Goal: Task Accomplishment & Management: Manage account settings

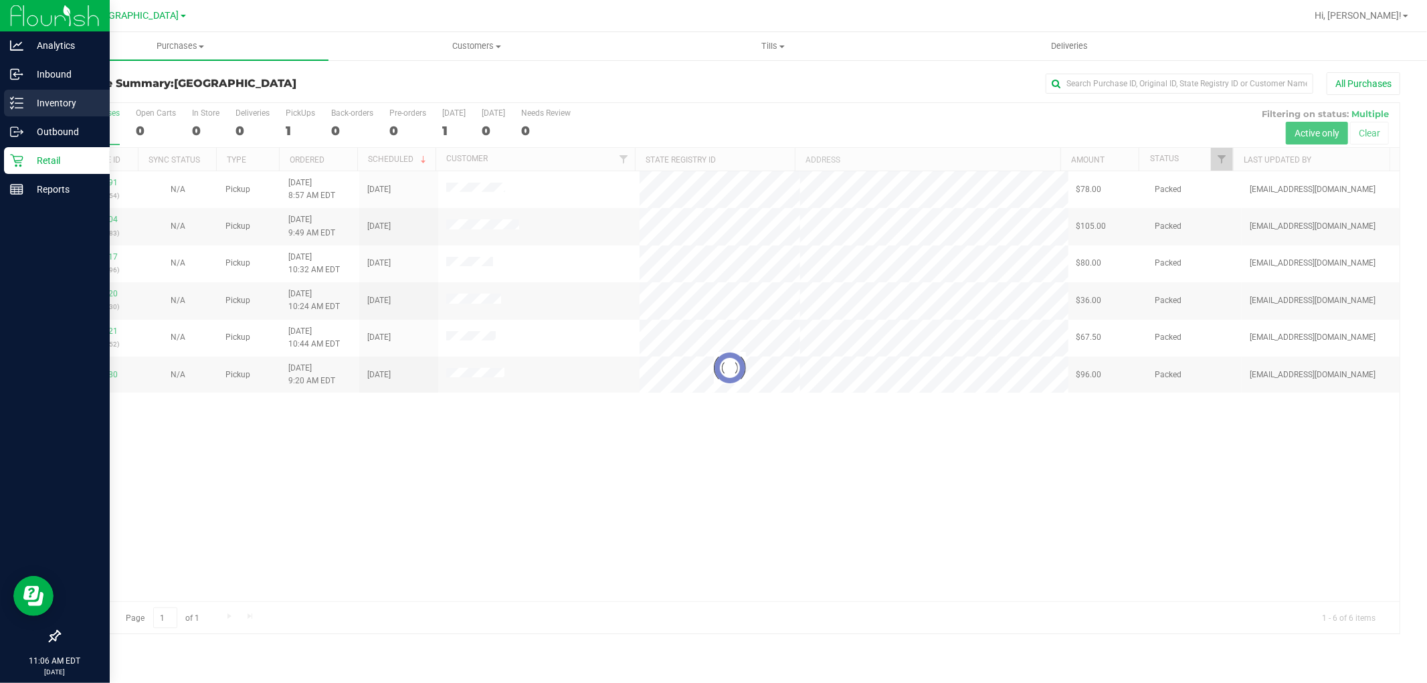
click at [47, 98] on p "Inventory" at bounding box center [63, 103] width 80 height 16
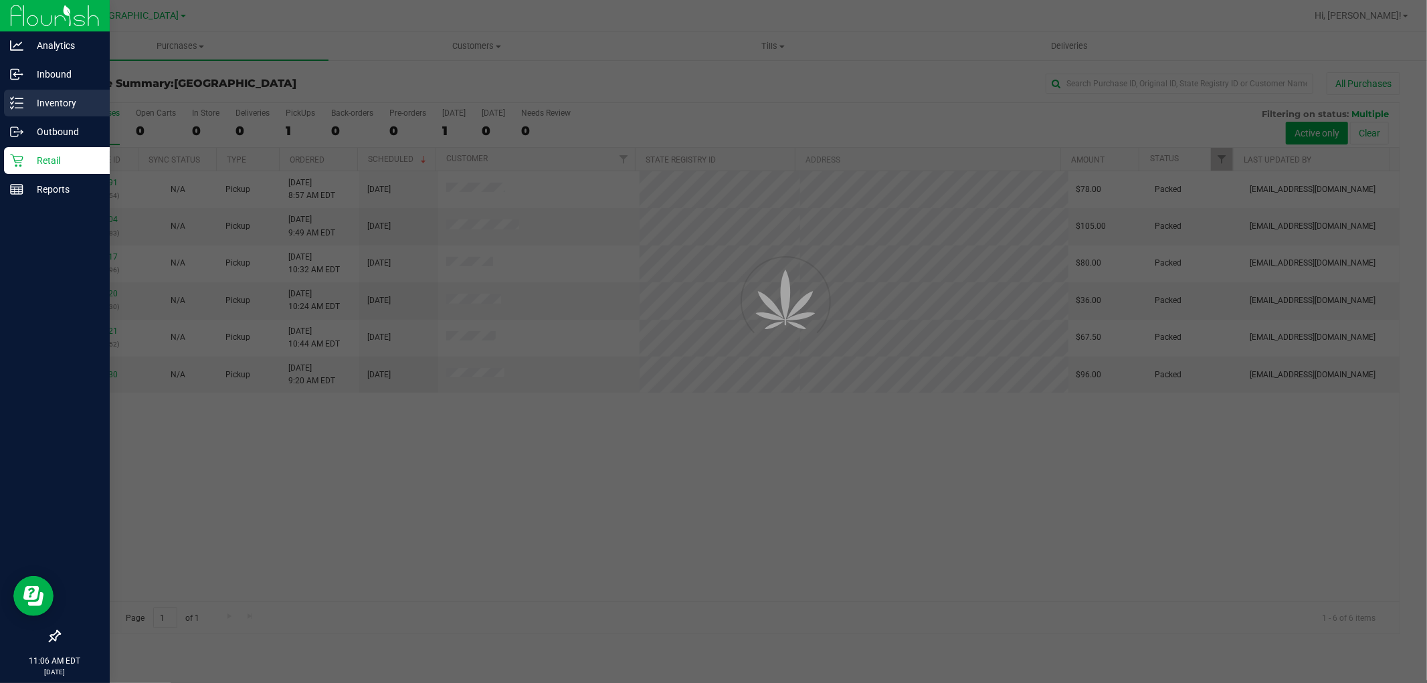
click at [47, 98] on p "Inventory" at bounding box center [63, 103] width 80 height 16
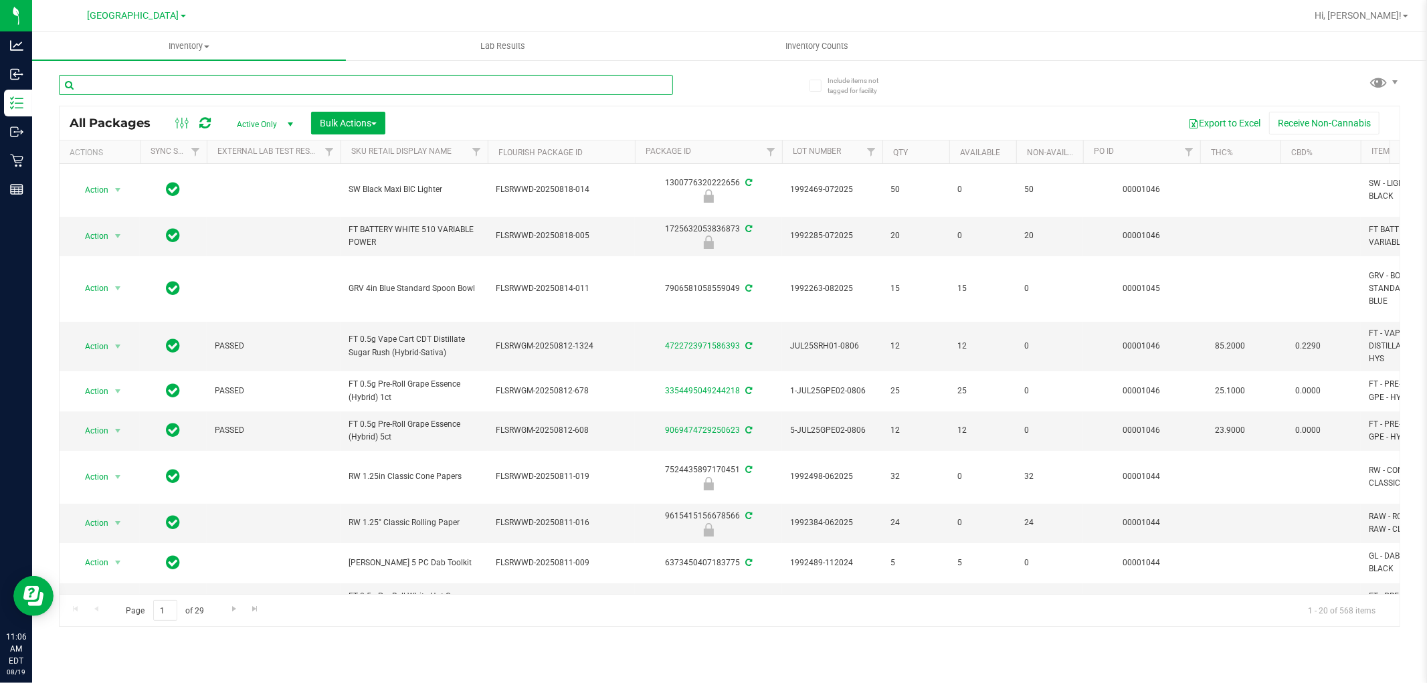
drag, startPoint x: 311, startPoint y: 76, endPoint x: 304, endPoint y: 87, distance: 13.2
click at [304, 87] on input "text" at bounding box center [366, 85] width 614 height 20
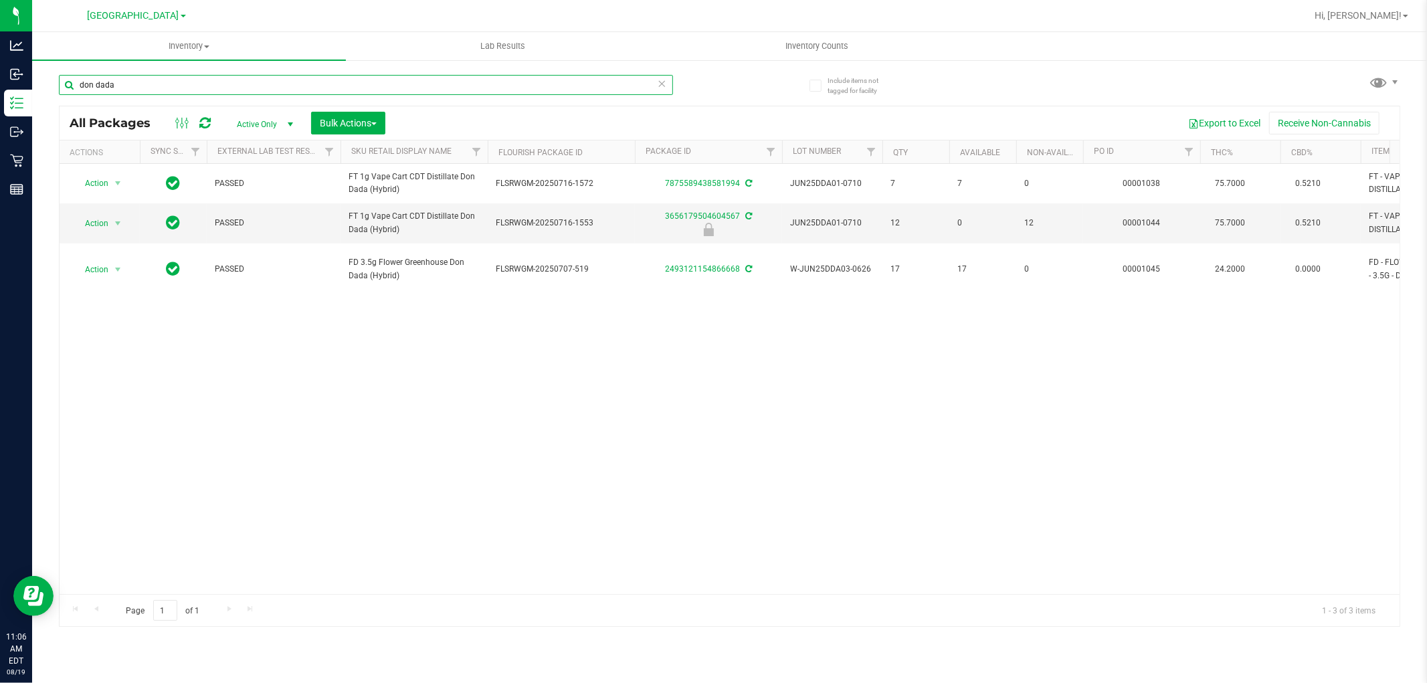
type input "don dada"
click at [156, 450] on div "Action Action Adjust qty Create package Edit attributes Global inventory Locate…" at bounding box center [730, 379] width 1340 height 430
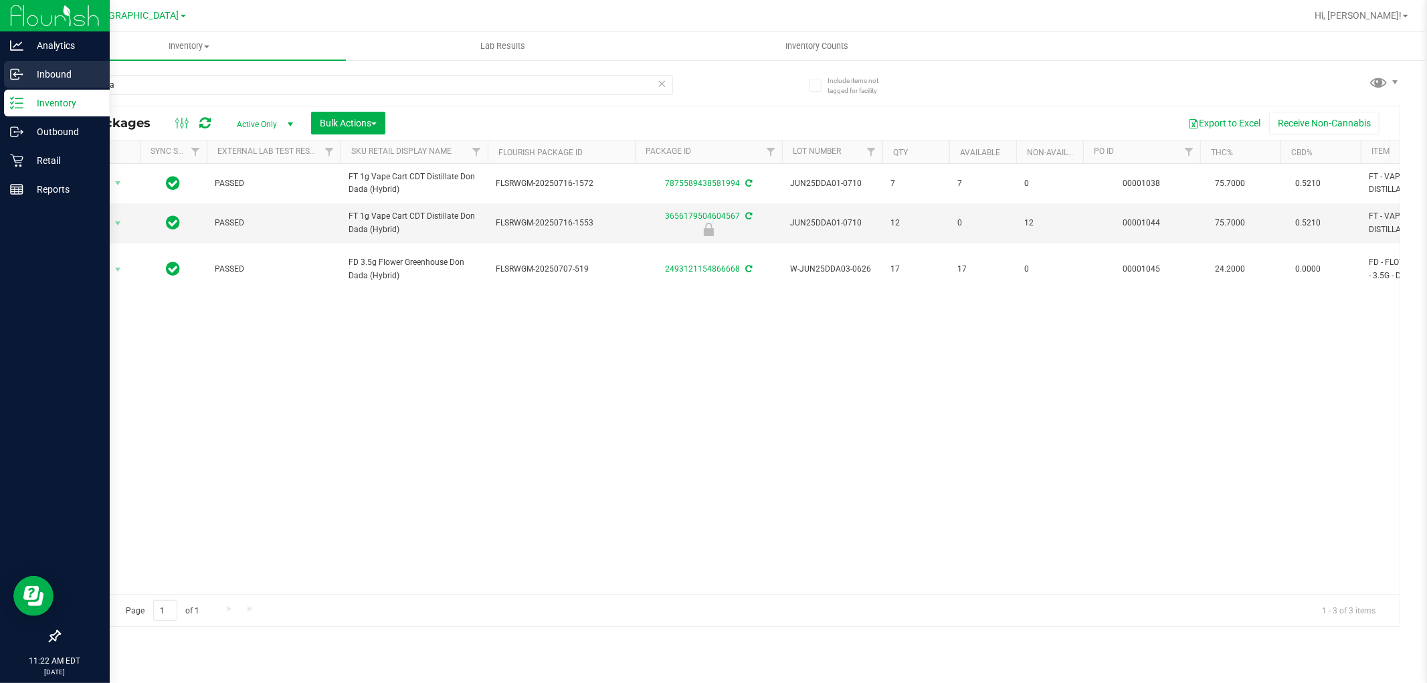
click at [56, 78] on p "Inbound" at bounding box center [63, 74] width 80 height 16
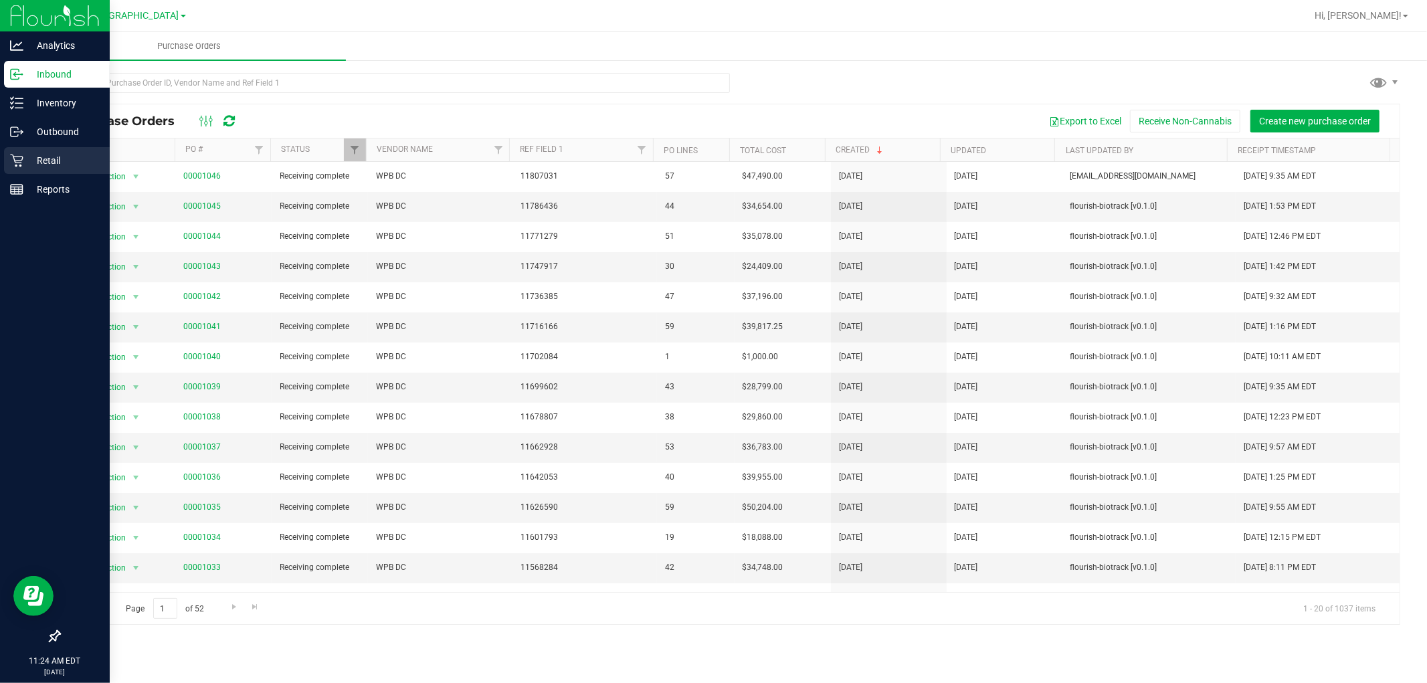
click at [34, 169] on div "Retail" at bounding box center [57, 160] width 106 height 27
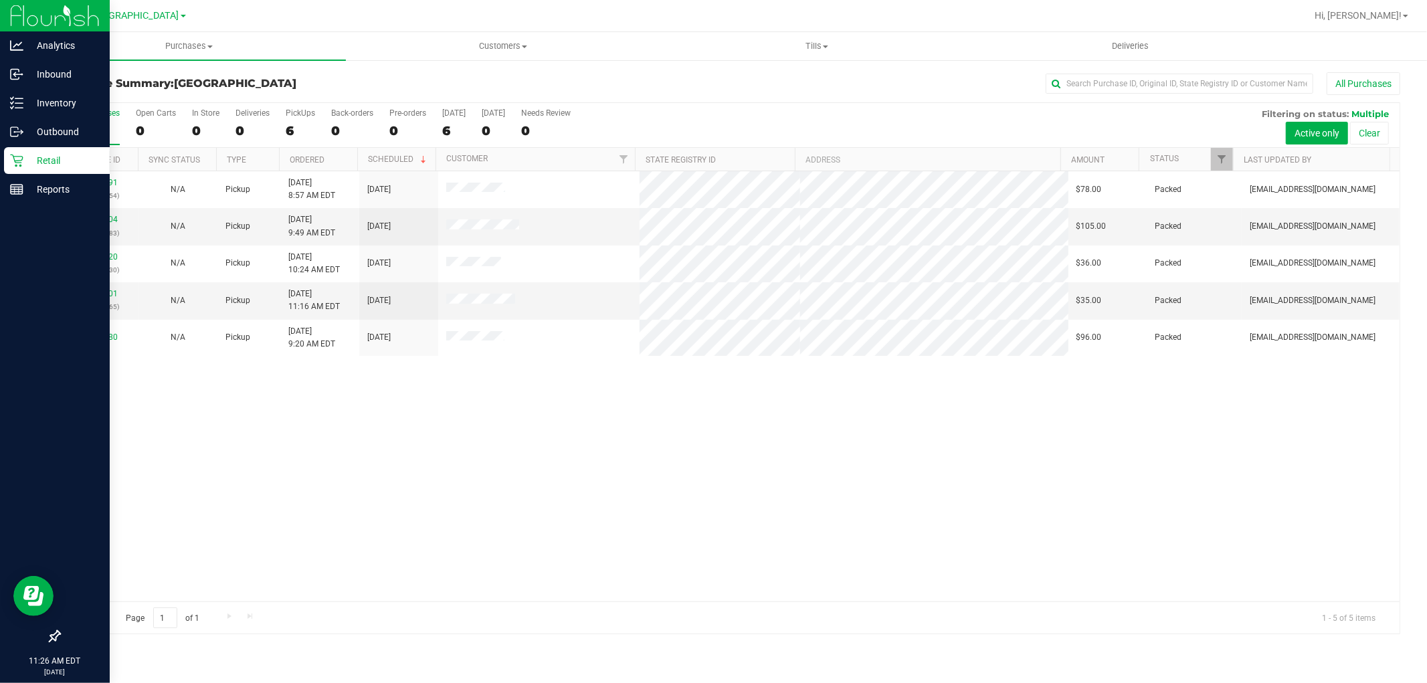
click at [51, 162] on p "Retail" at bounding box center [63, 161] width 80 height 16
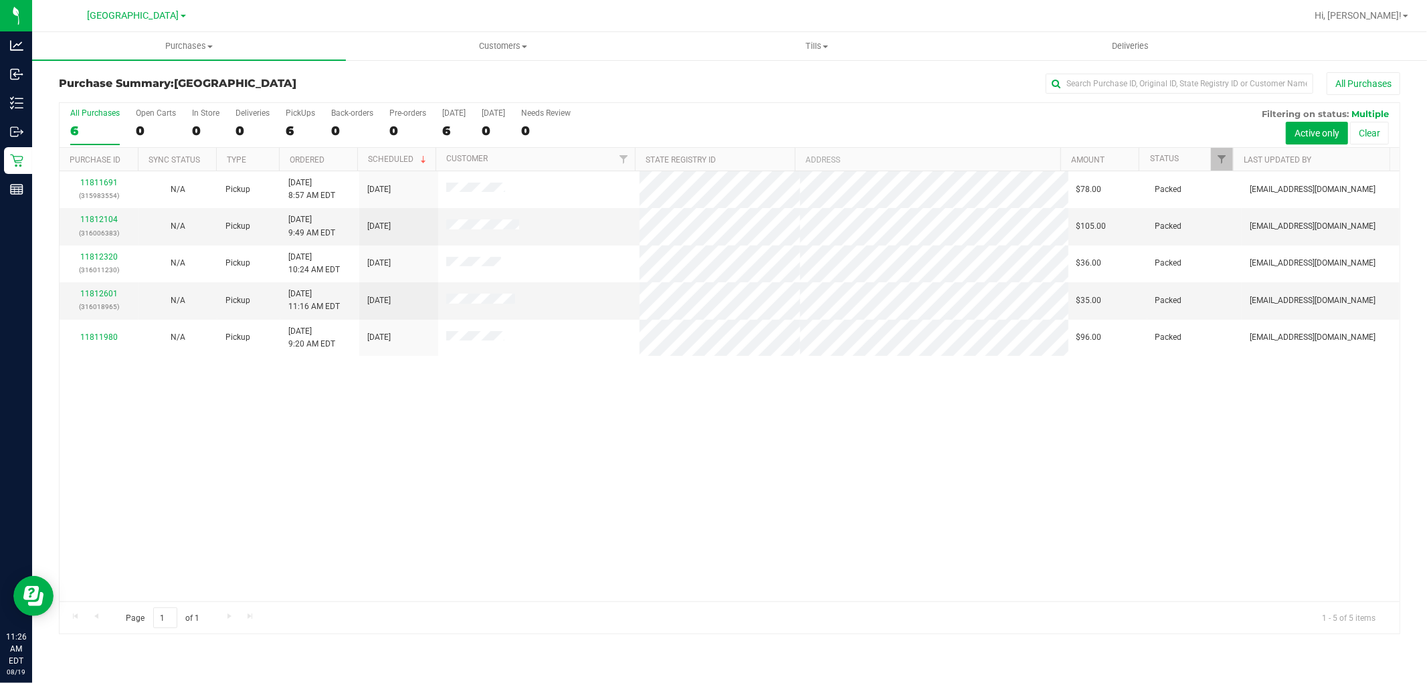
click at [279, 435] on div "11811691 (315983554) N/A Pickup [DATE] 8:57 AM EDT 8/19/2025 $78.00 Packed [EMA…" at bounding box center [730, 386] width 1340 height 430
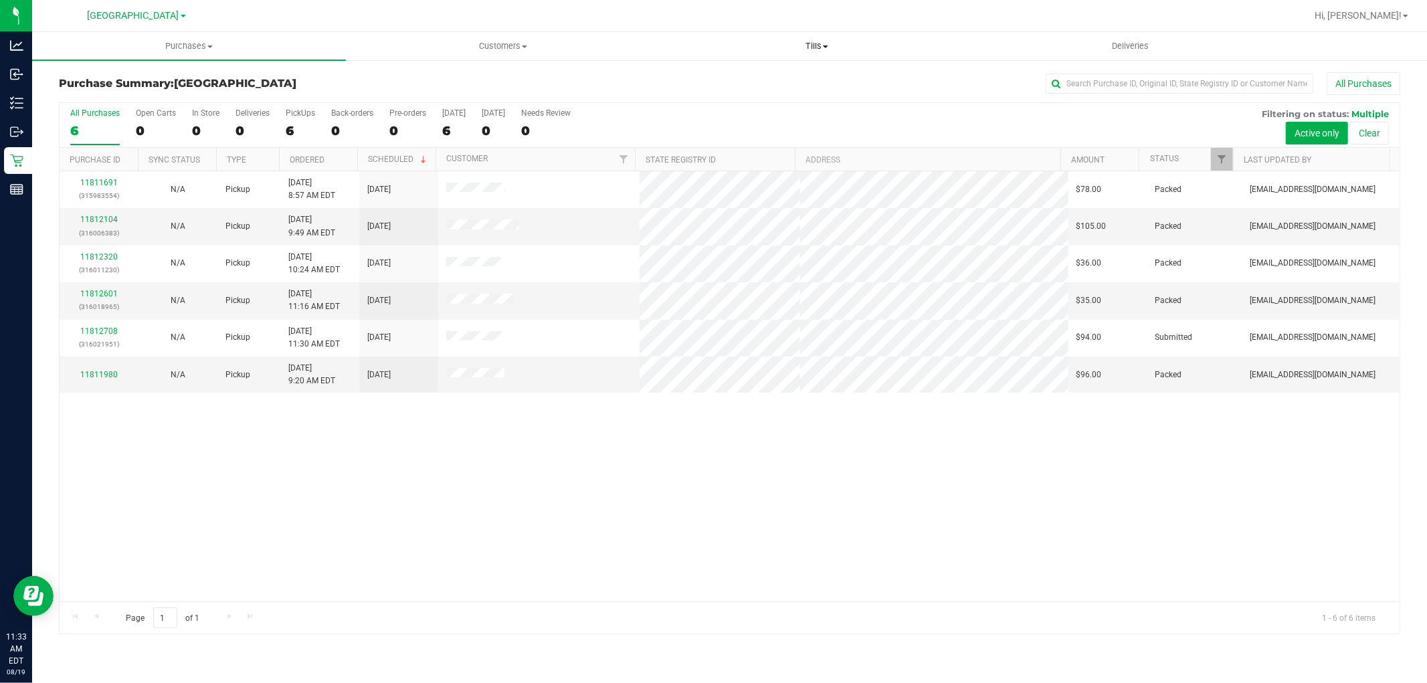
click at [818, 44] on span "Tills" at bounding box center [817, 46] width 313 height 12
click at [725, 81] on span "Manage tills" at bounding box center [705, 80] width 90 height 11
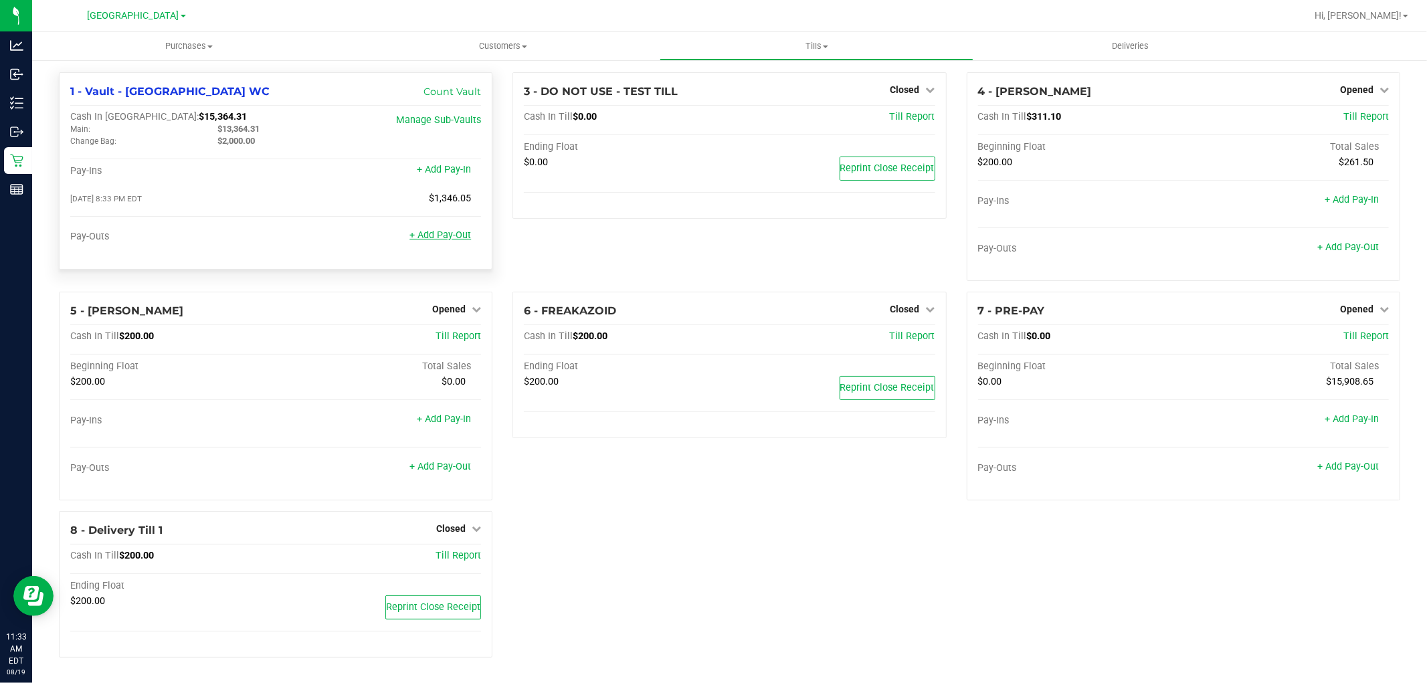
click at [444, 240] on link "+ Add Pay-Out" at bounding box center [441, 235] width 62 height 11
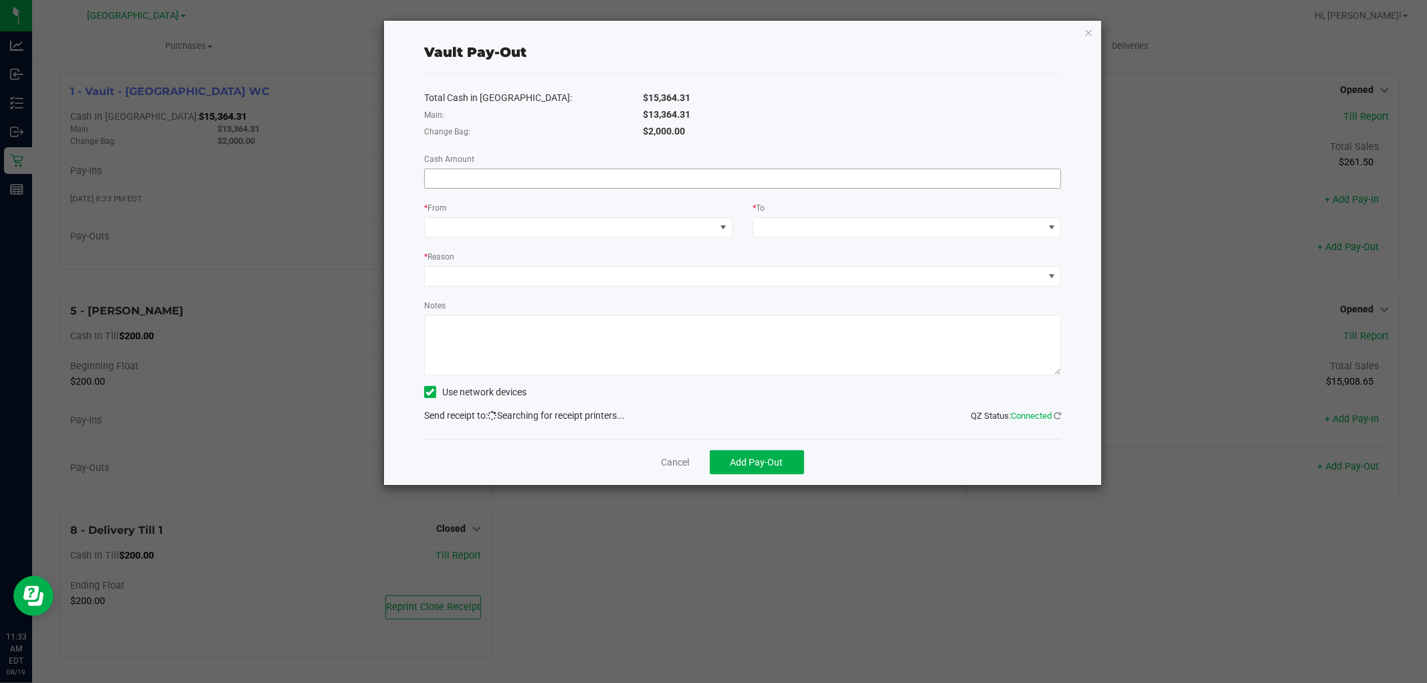
click at [606, 175] on input at bounding box center [743, 178] width 636 height 19
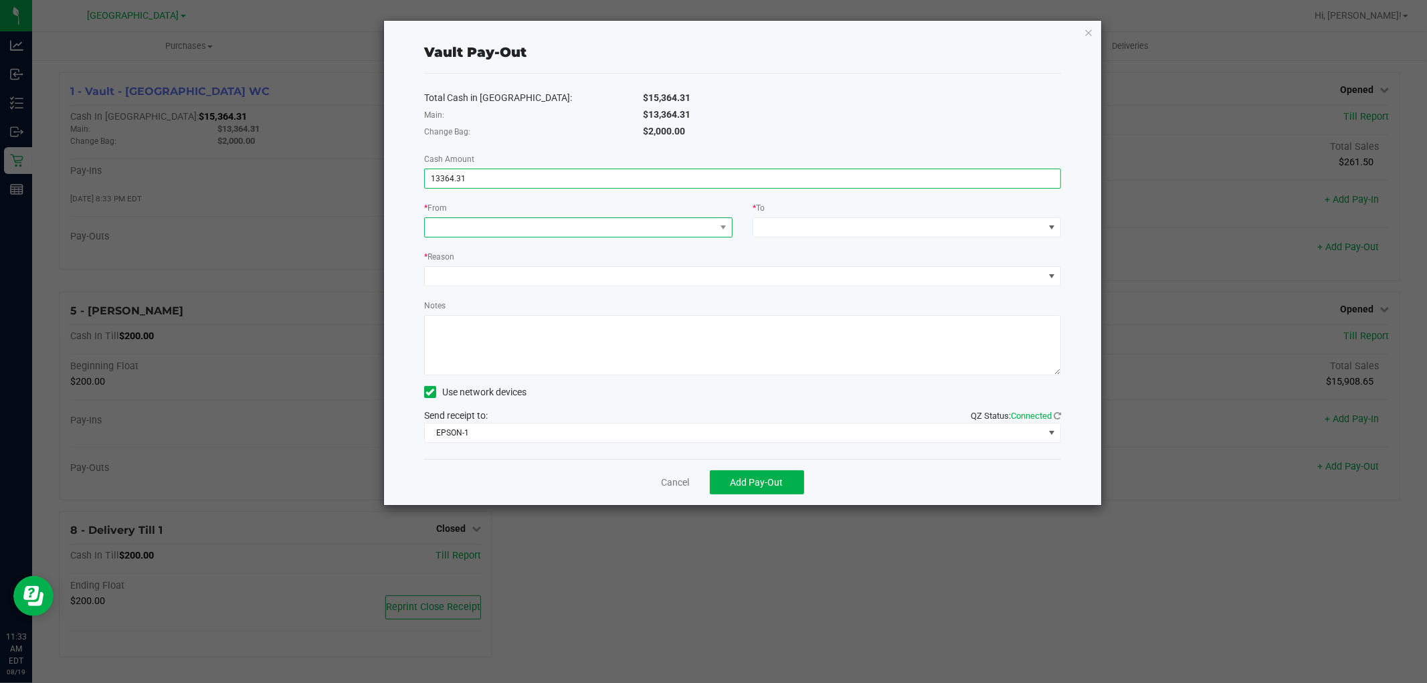
type input "$13,364.31"
click at [614, 226] on span at bounding box center [570, 227] width 290 height 19
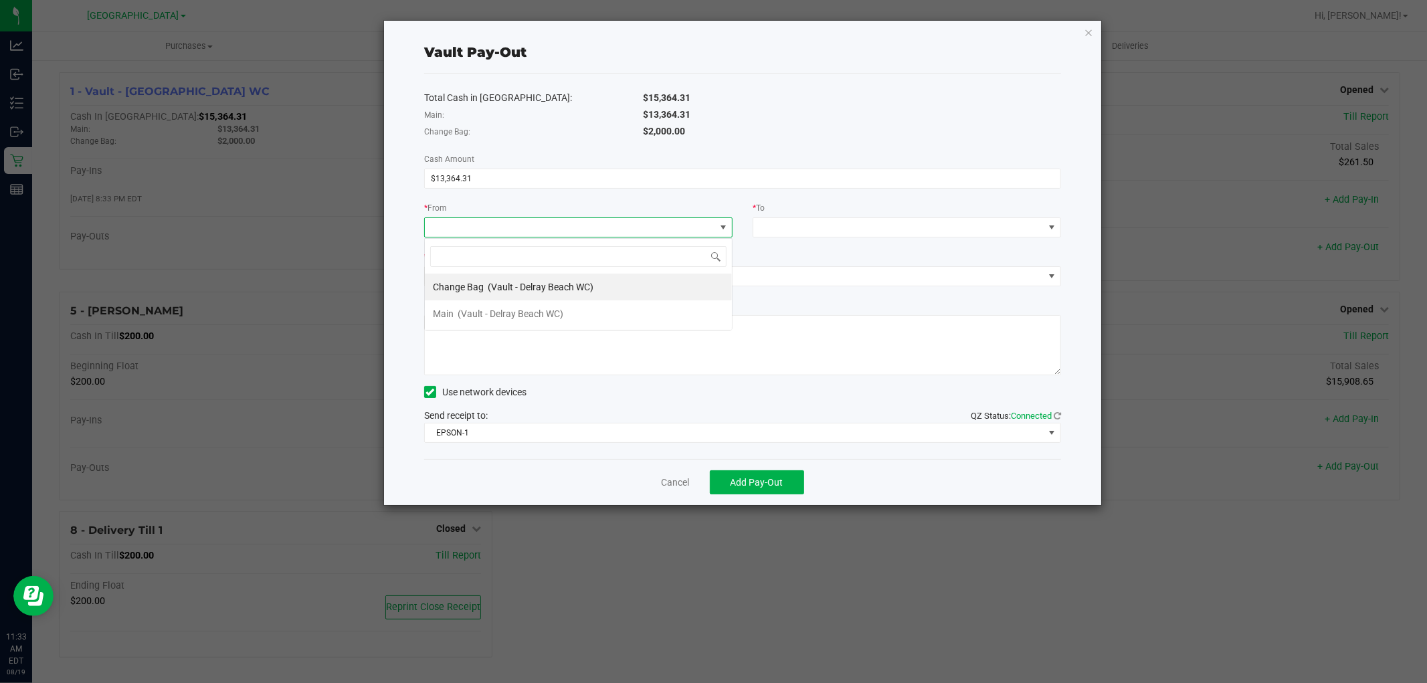
scroll to position [20, 309]
click at [554, 309] on span "(Vault - Delray Beach WC)" at bounding box center [511, 314] width 106 height 11
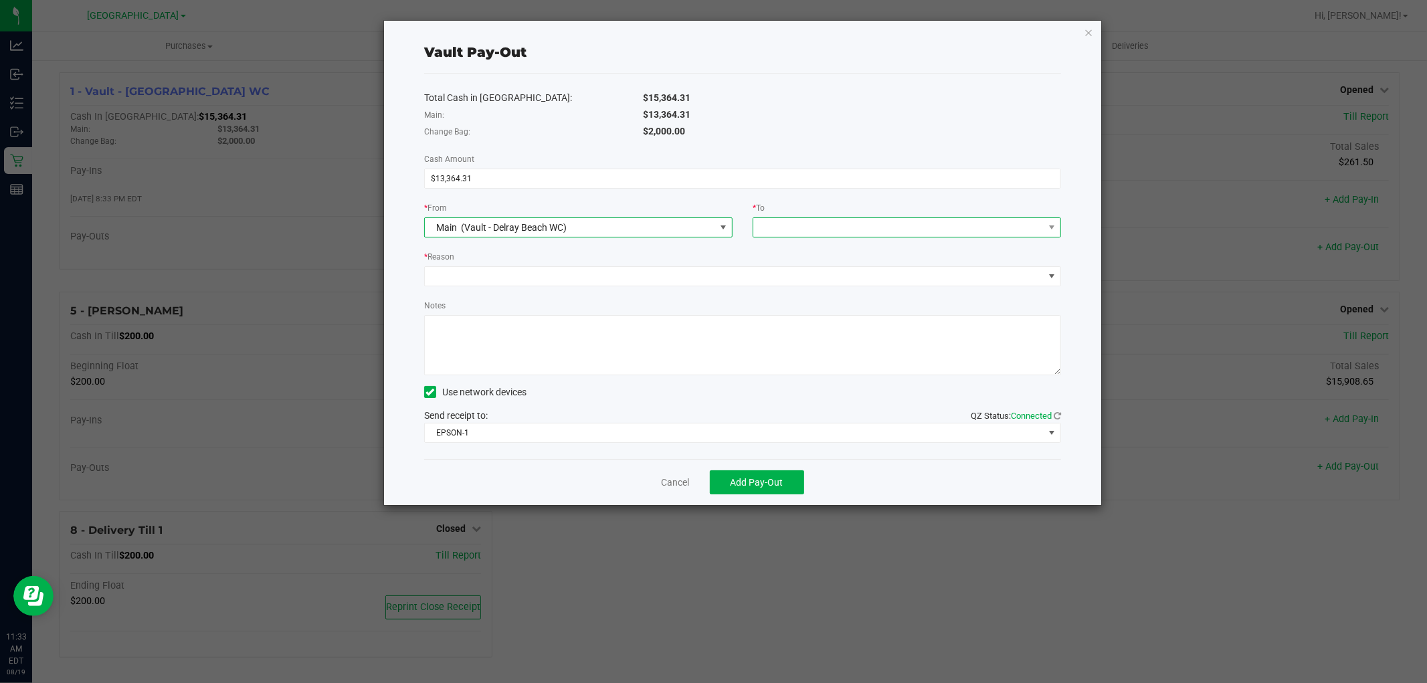
click at [919, 230] on span at bounding box center [899, 227] width 290 height 19
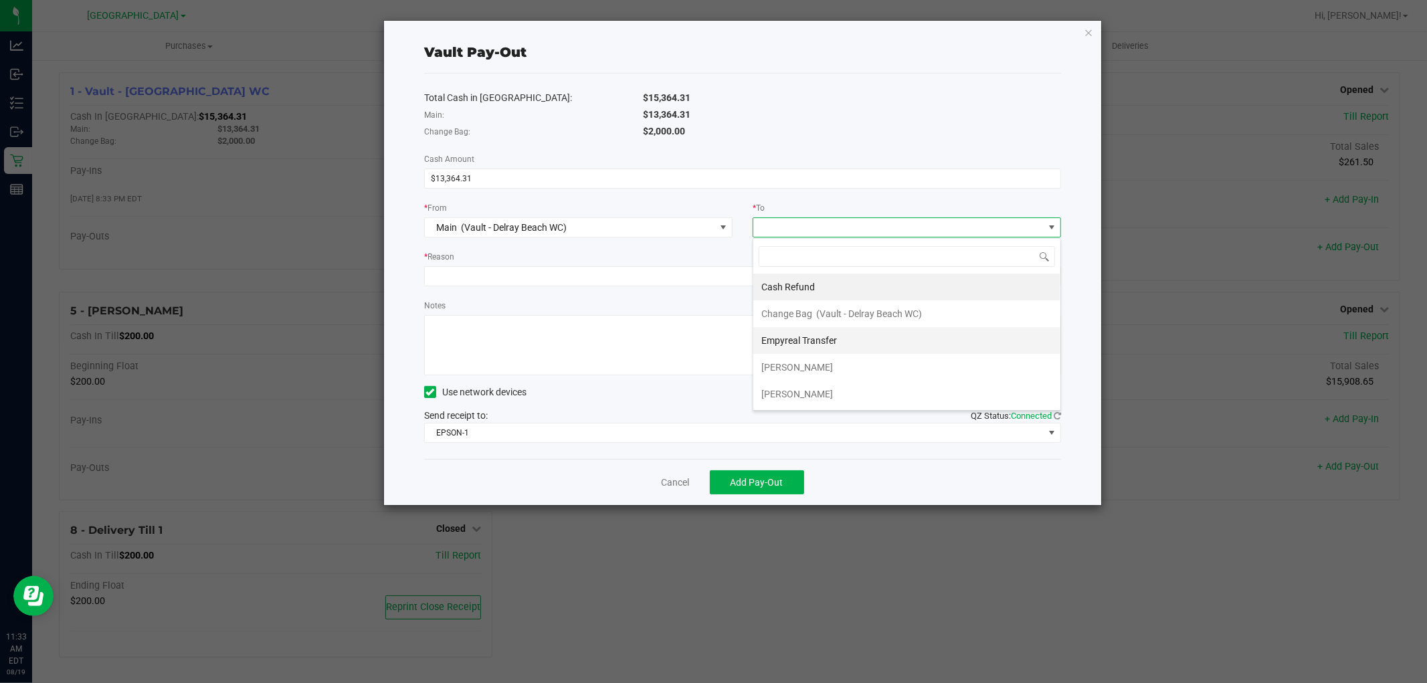
scroll to position [27, 0]
drag, startPoint x: 827, startPoint y: 313, endPoint x: 611, endPoint y: 278, distance: 218.9
click at [827, 312] on span "Empyreal Transfer" at bounding box center [800, 314] width 76 height 11
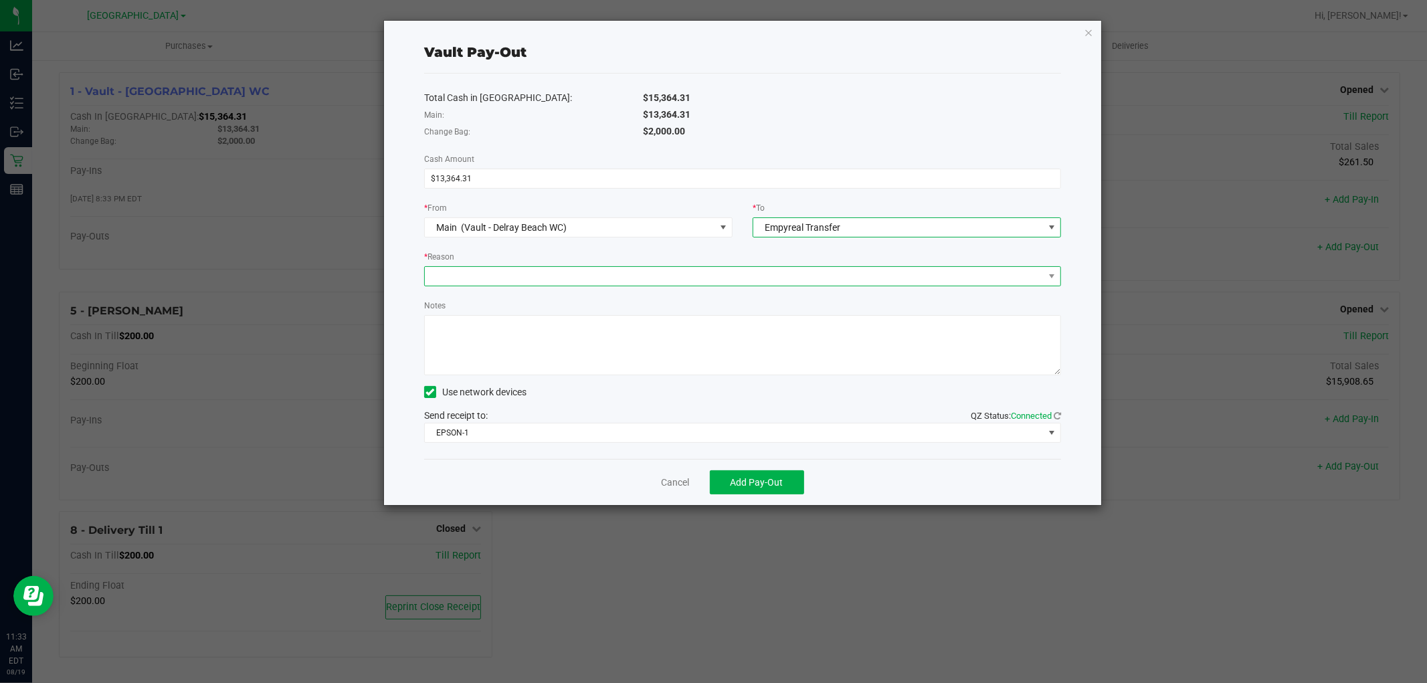
click at [610, 274] on span at bounding box center [734, 276] width 619 height 19
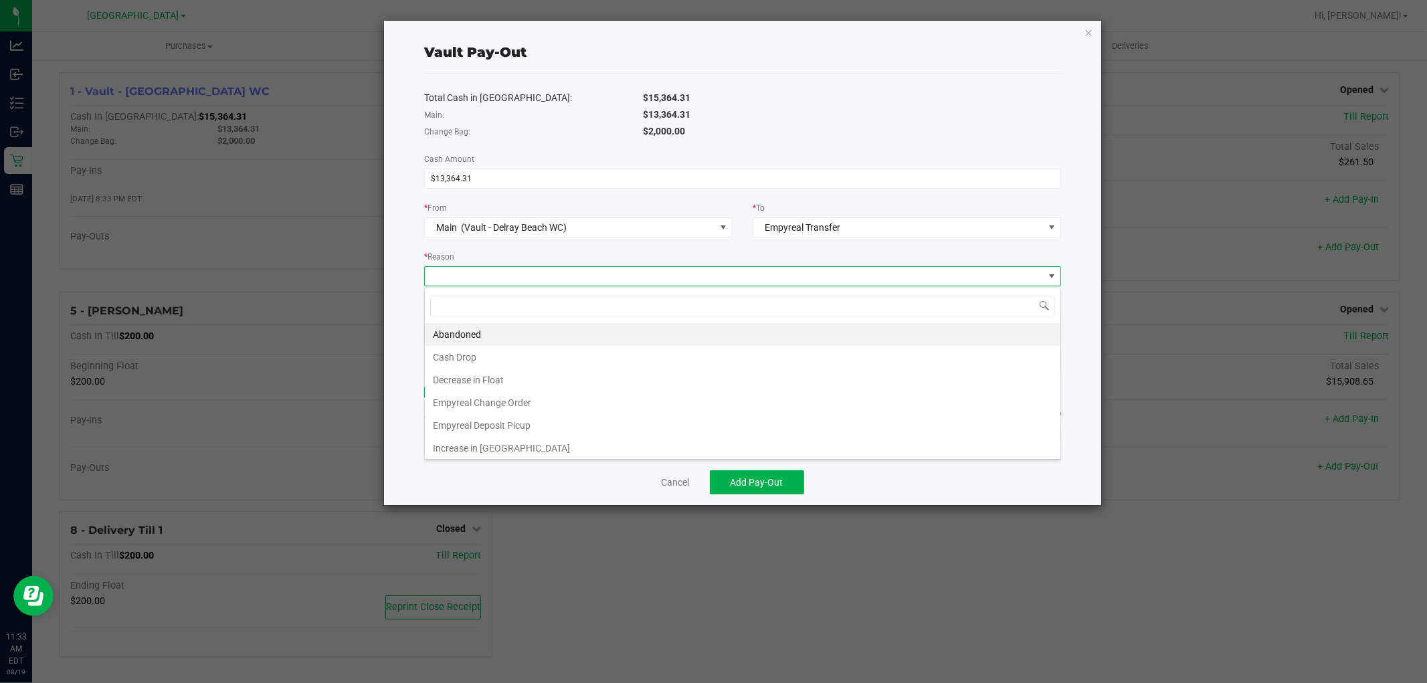
scroll to position [20, 637]
click at [537, 420] on li "Empyreal Deposit Picup" at bounding box center [743, 425] width 636 height 23
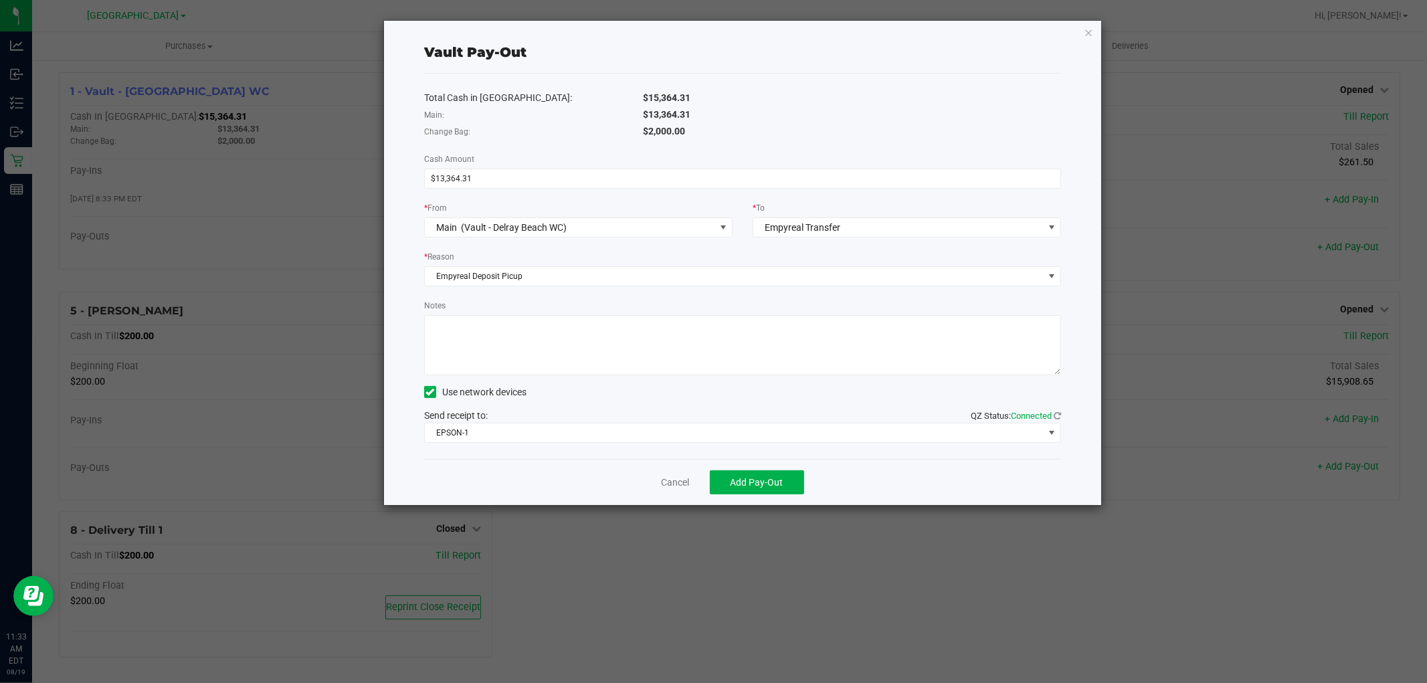
drag, startPoint x: 551, startPoint y: 337, endPoint x: 556, endPoint y: 331, distance: 8.6
click at [553, 333] on textarea "Notes" at bounding box center [742, 345] width 637 height 60
click at [531, 435] on span "EPSON-1" at bounding box center [734, 433] width 619 height 19
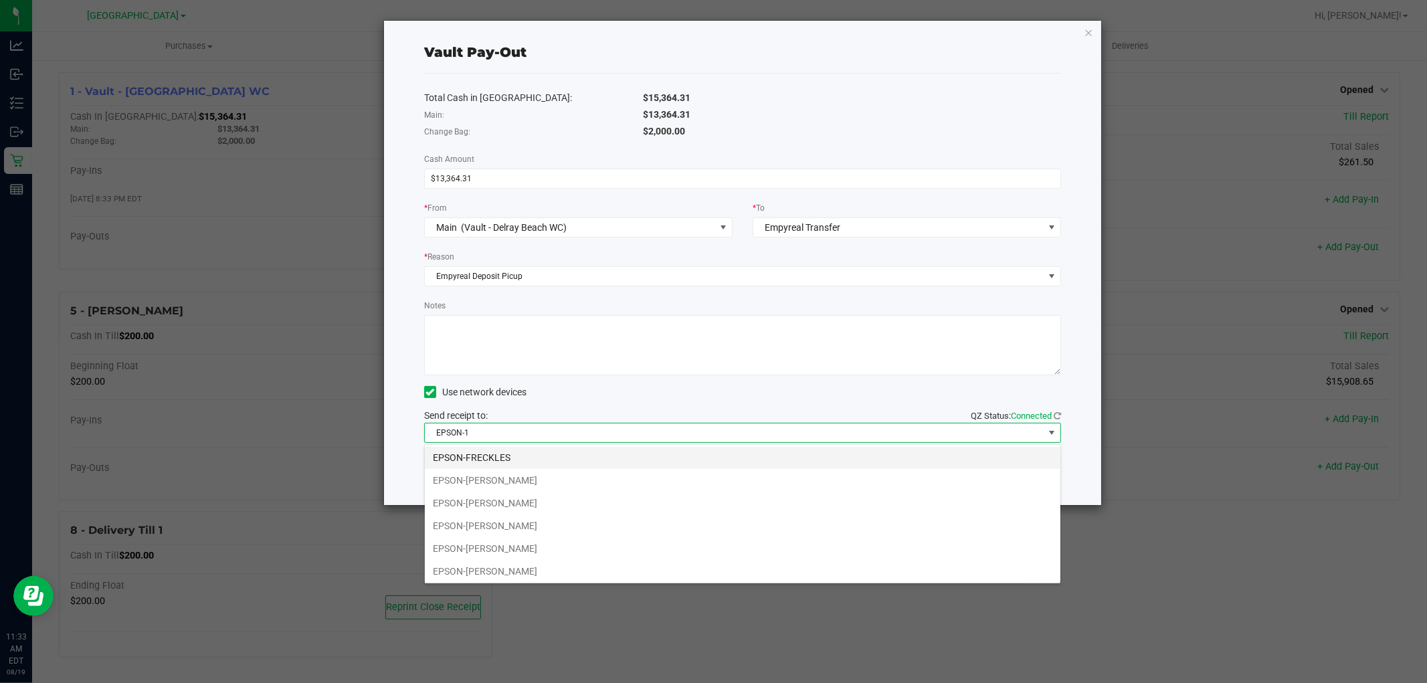
scroll to position [95, 0]
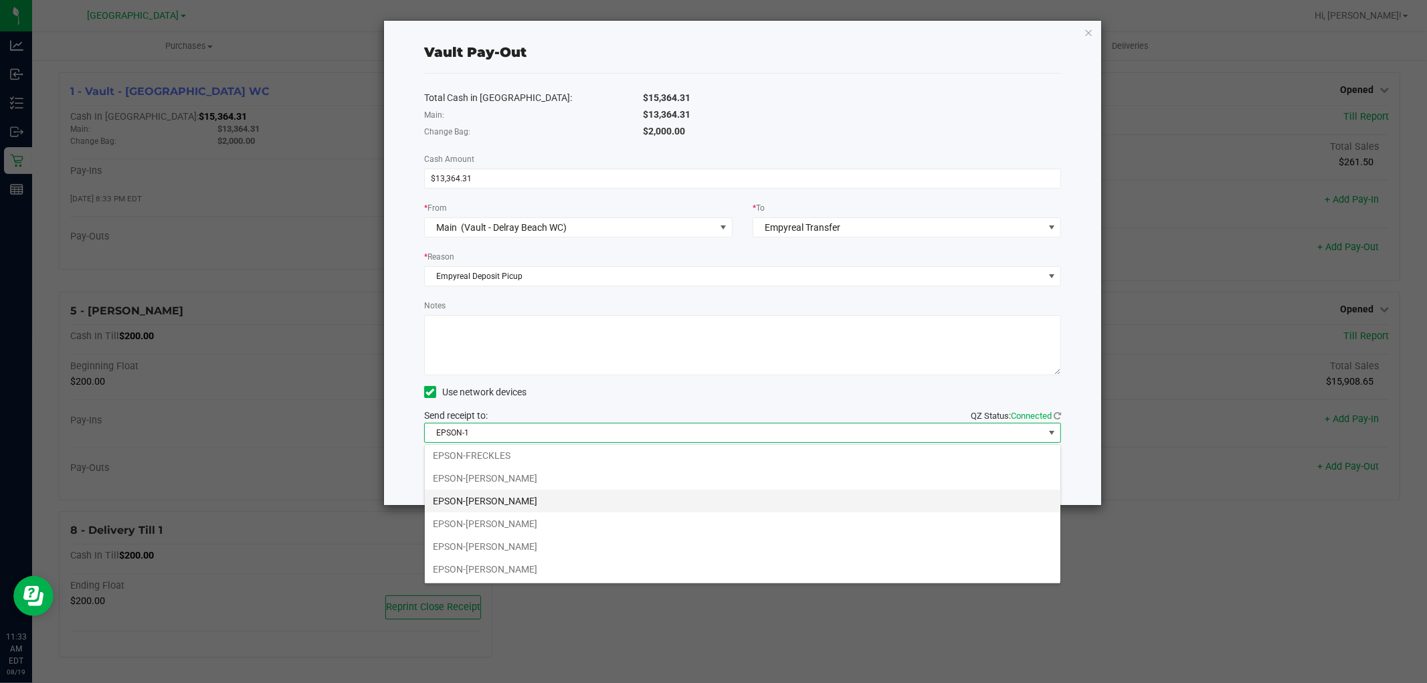
click at [523, 499] on li "EPSON-[PERSON_NAME]" at bounding box center [743, 501] width 636 height 23
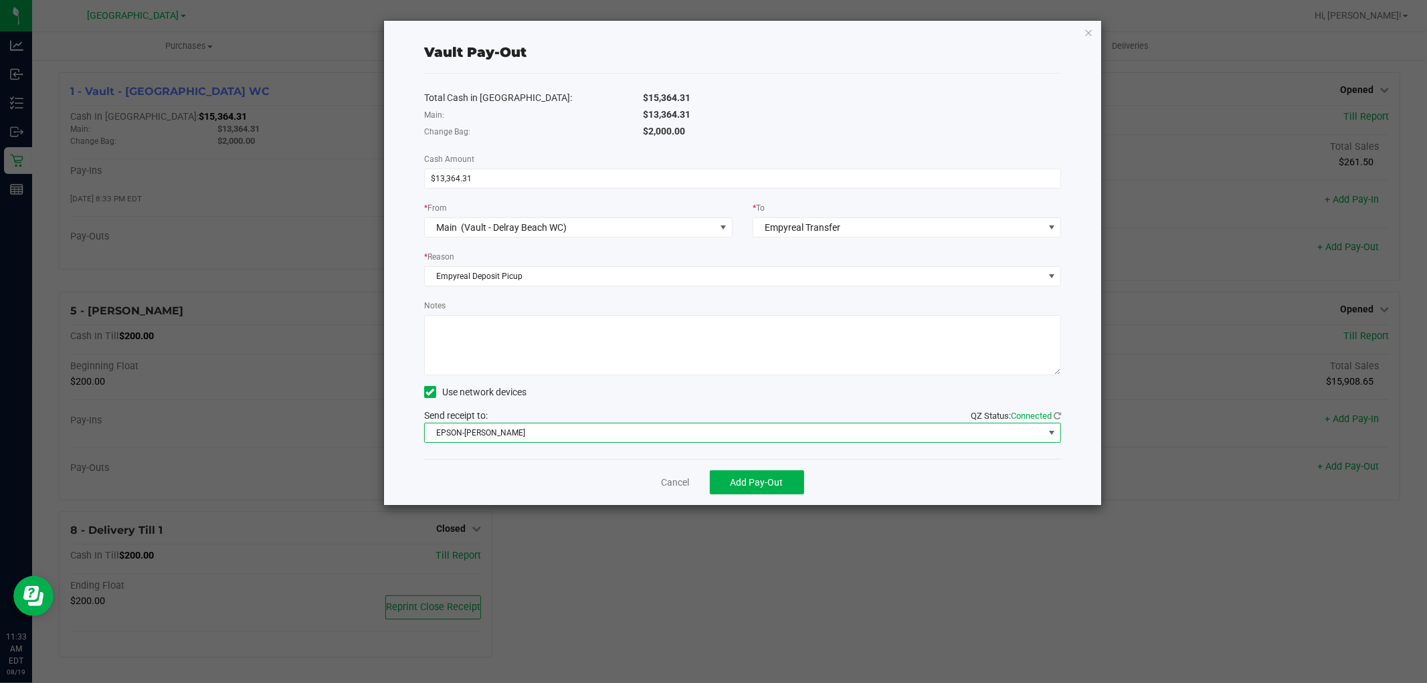
click at [535, 344] on textarea "Notes" at bounding box center [742, 345] width 637 height 60
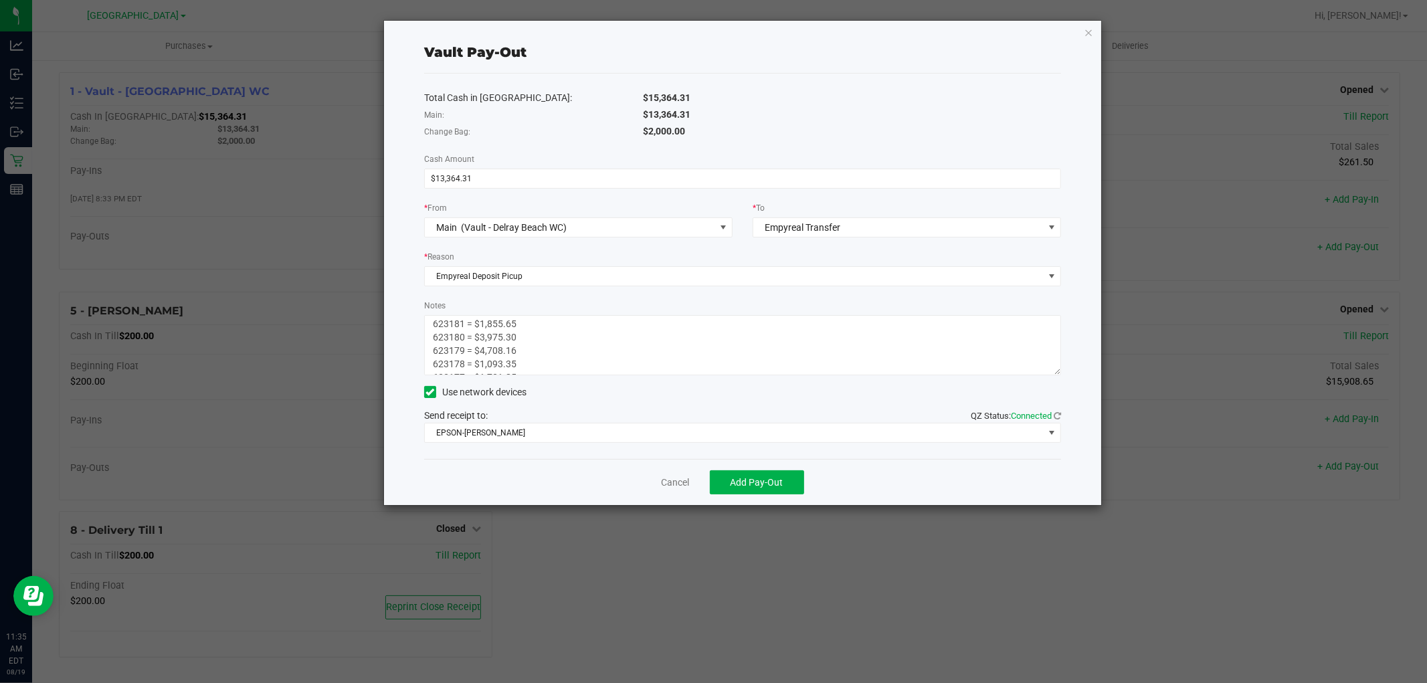
scroll to position [0, 0]
click at [432, 325] on textarea "Notes" at bounding box center [742, 345] width 637 height 60
type textarea "5 Bags Empyreal Pickup 623181 = $1,855.65 623180 = $3,975.30 623179 = $4,708.16…"
click at [764, 487] on span "Add Pay-Out" at bounding box center [757, 482] width 53 height 11
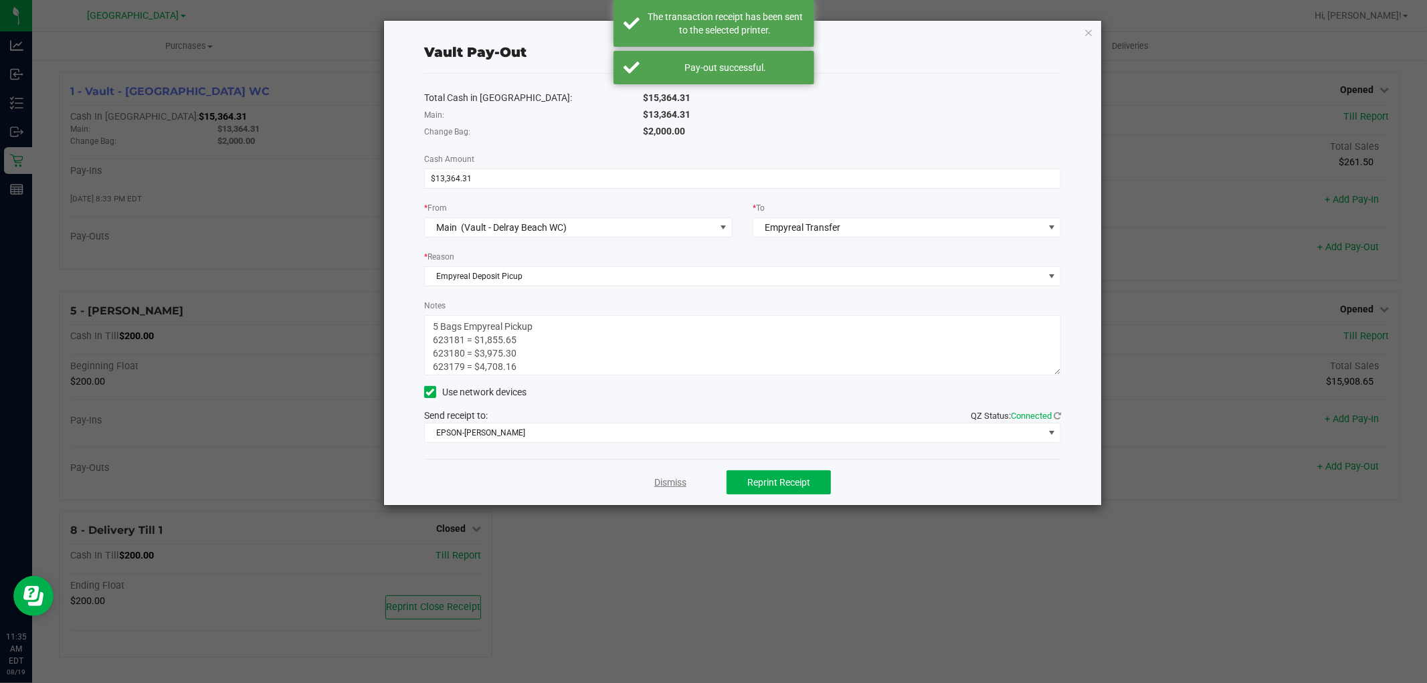
click at [671, 483] on link "Dismiss" at bounding box center [671, 483] width 32 height 14
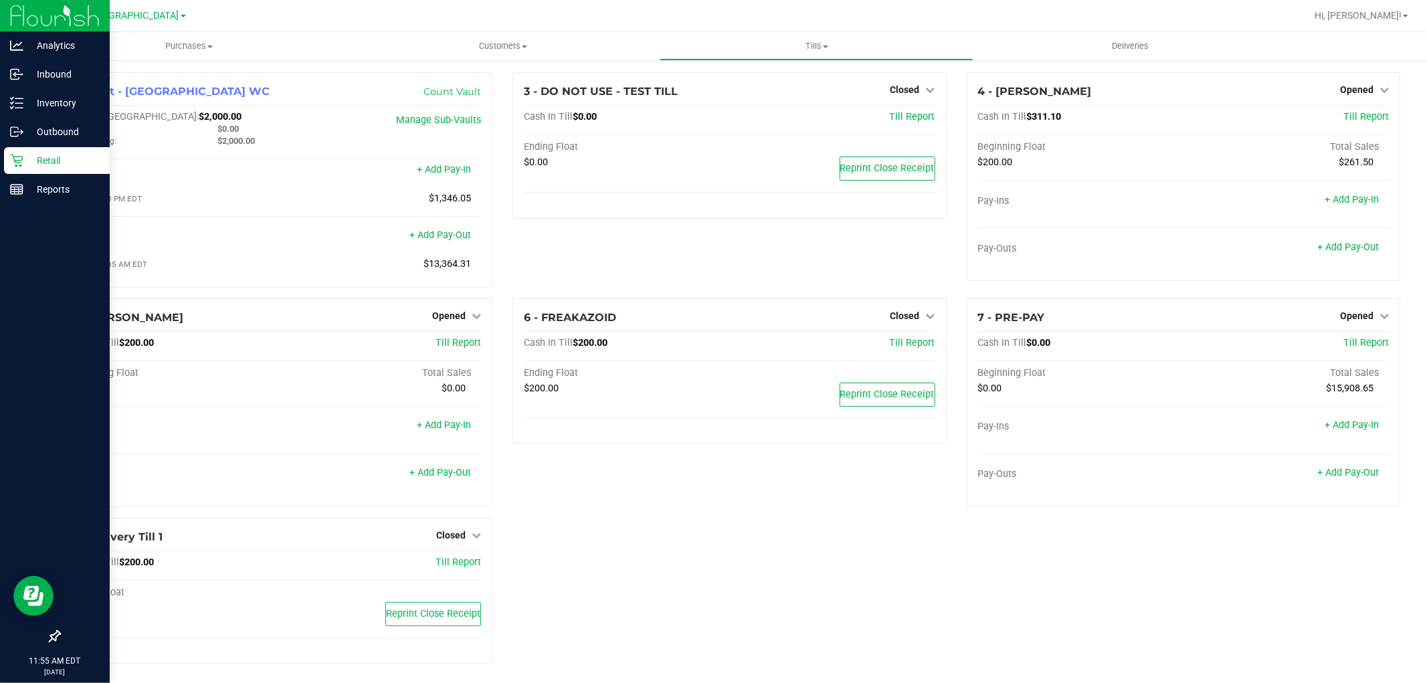
click at [31, 157] on p "Retail" at bounding box center [63, 161] width 80 height 16
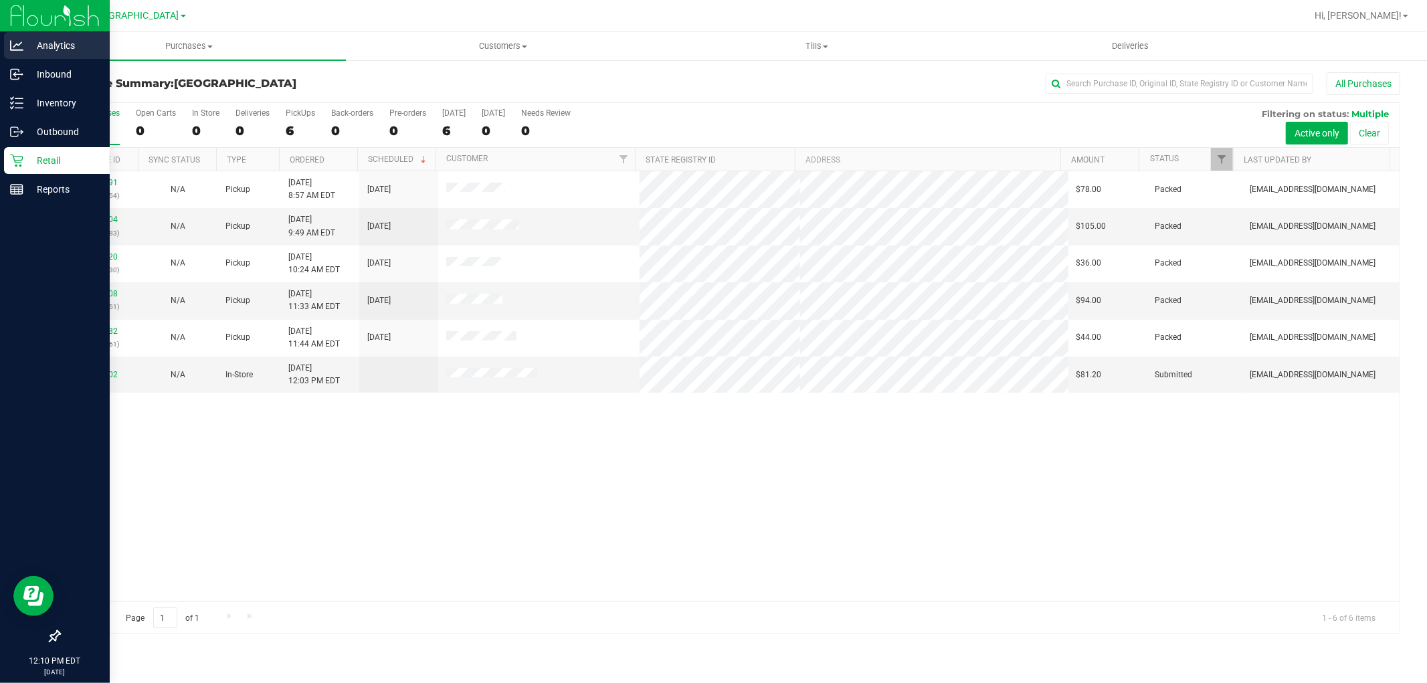
click at [38, 50] on p "Analytics" at bounding box center [63, 45] width 80 height 16
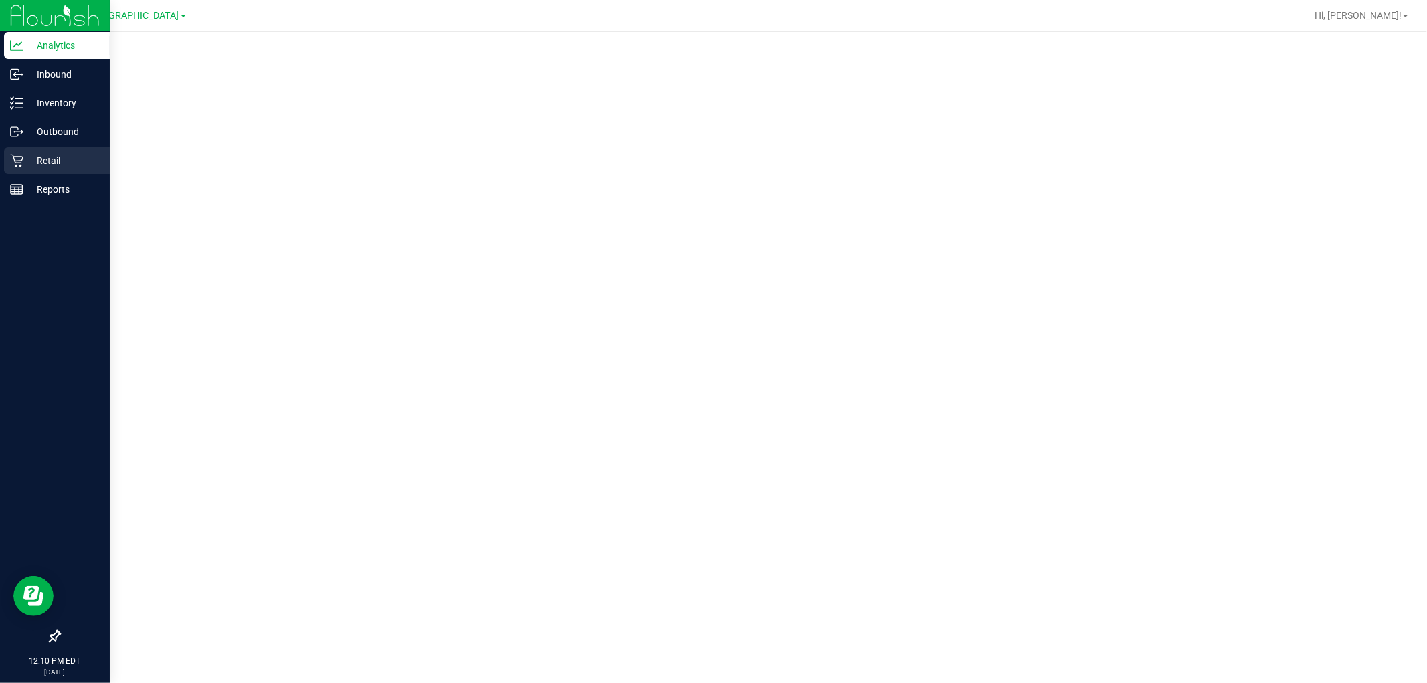
click at [28, 161] on p "Retail" at bounding box center [63, 161] width 80 height 16
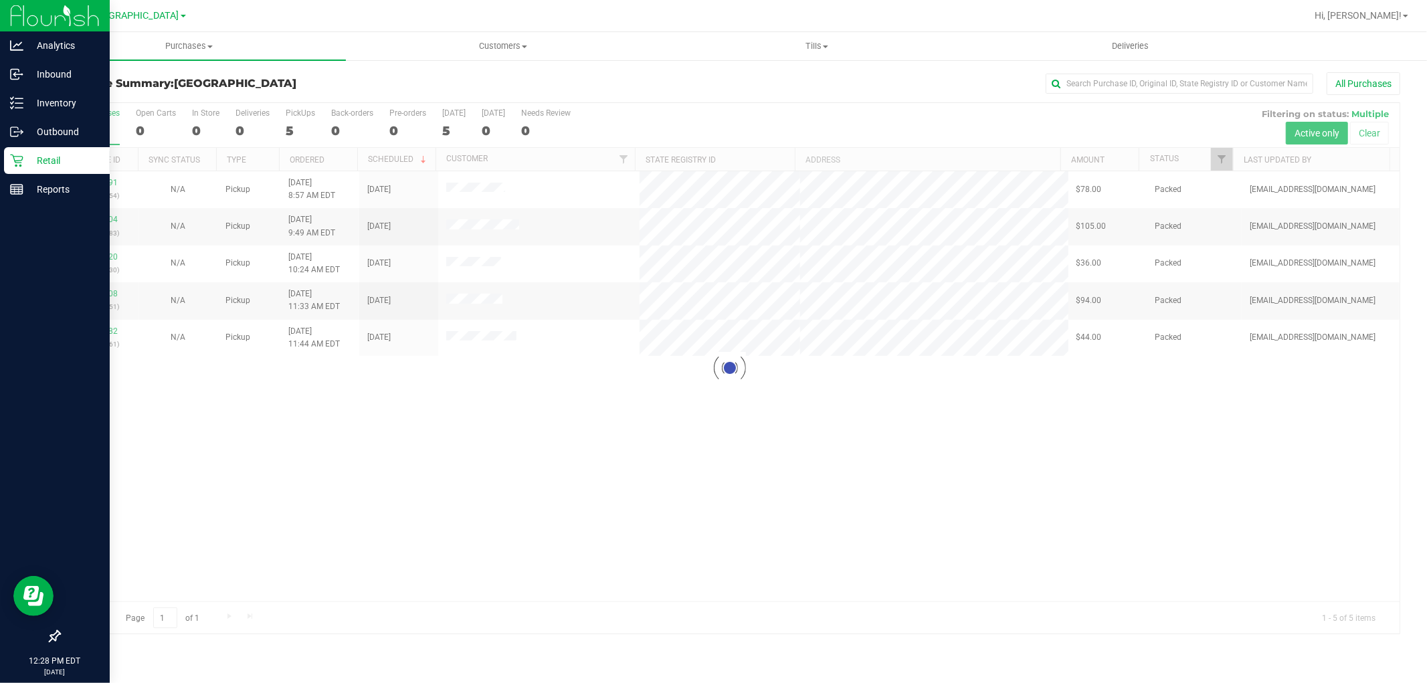
click at [80, 156] on p "Retail" at bounding box center [63, 161] width 80 height 16
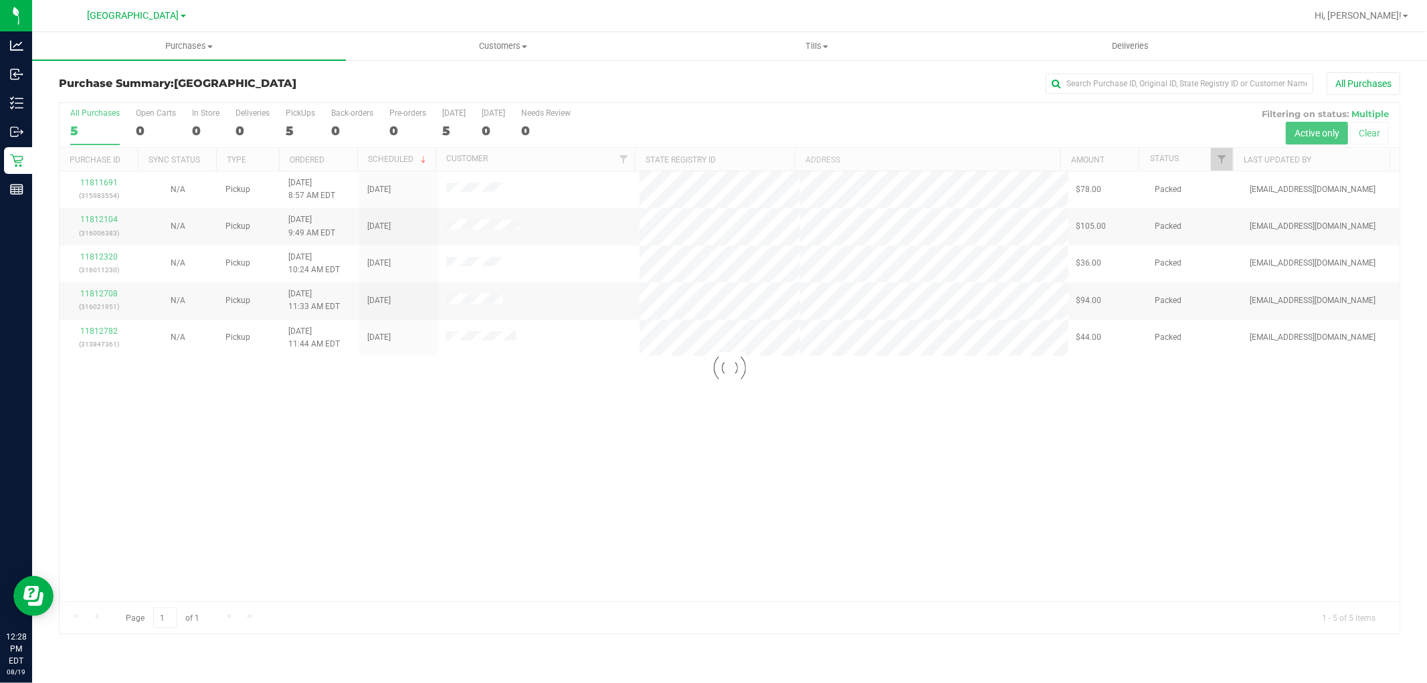
click at [663, 618] on div at bounding box center [730, 368] width 1340 height 531
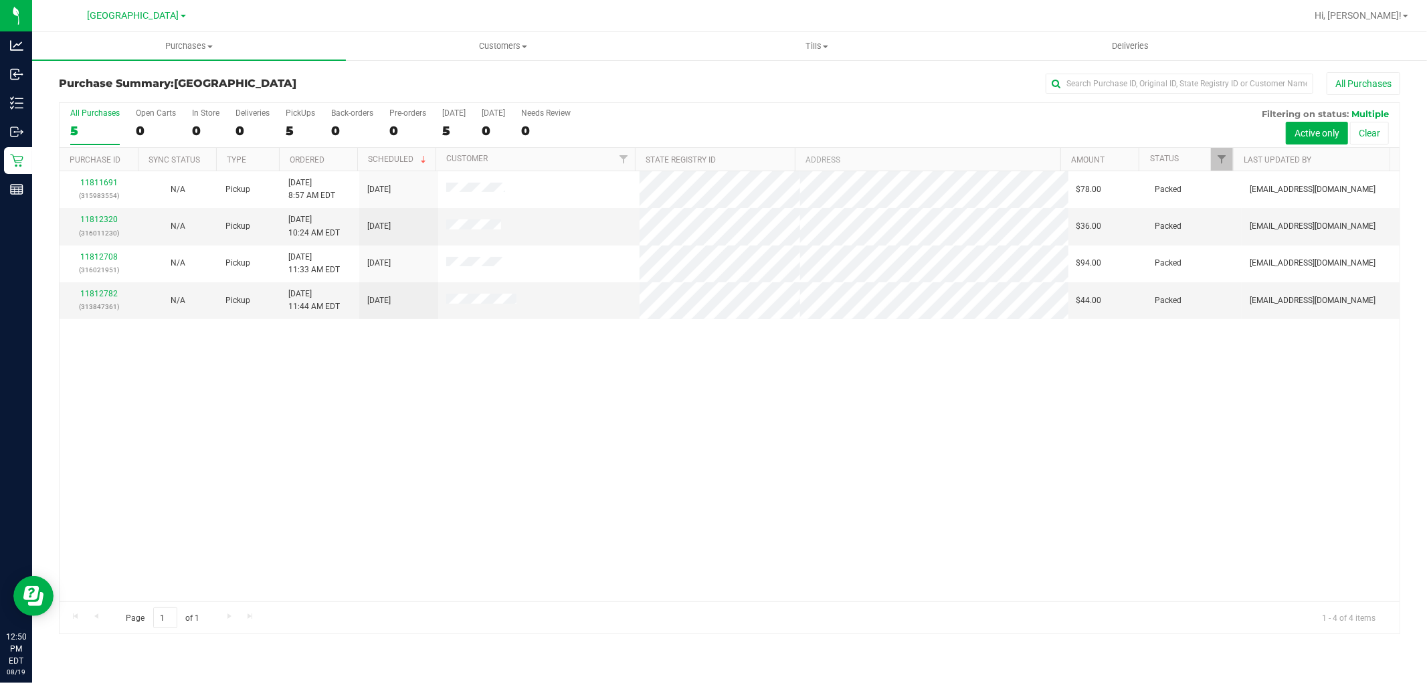
click at [609, 559] on div "11811691 (315983554) N/A Pickup [DATE] 8:57 AM EDT 8/19/2025 $78.00 Packed [EMA…" at bounding box center [730, 386] width 1340 height 430
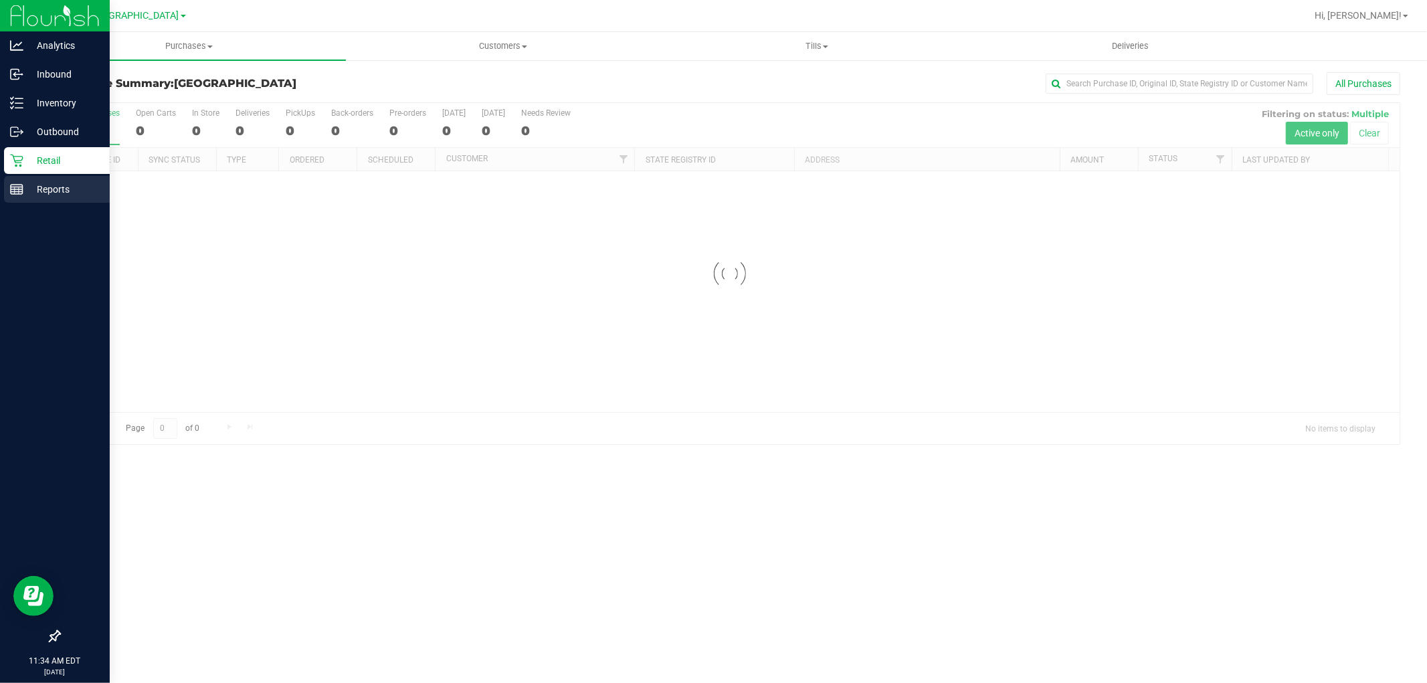
click at [45, 187] on p "Reports" at bounding box center [63, 189] width 80 height 16
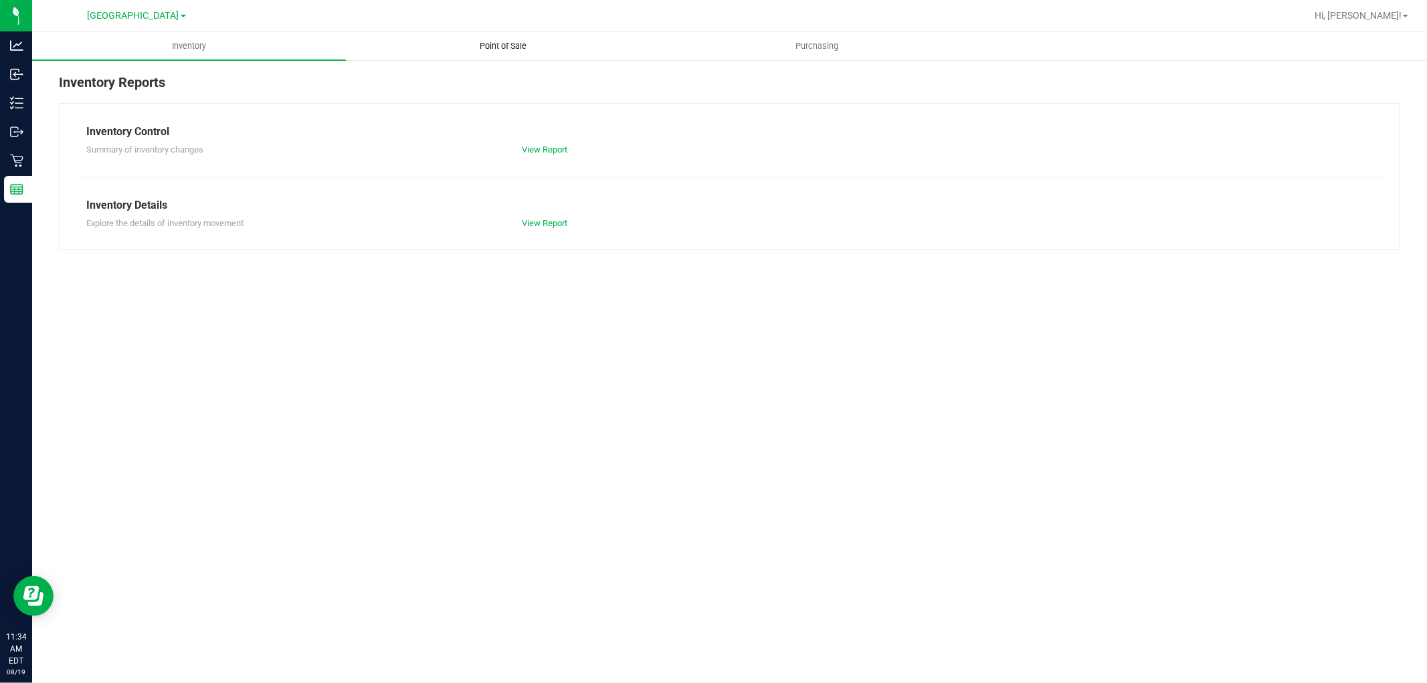
click at [519, 40] on span "Point of Sale" at bounding box center [503, 46] width 83 height 12
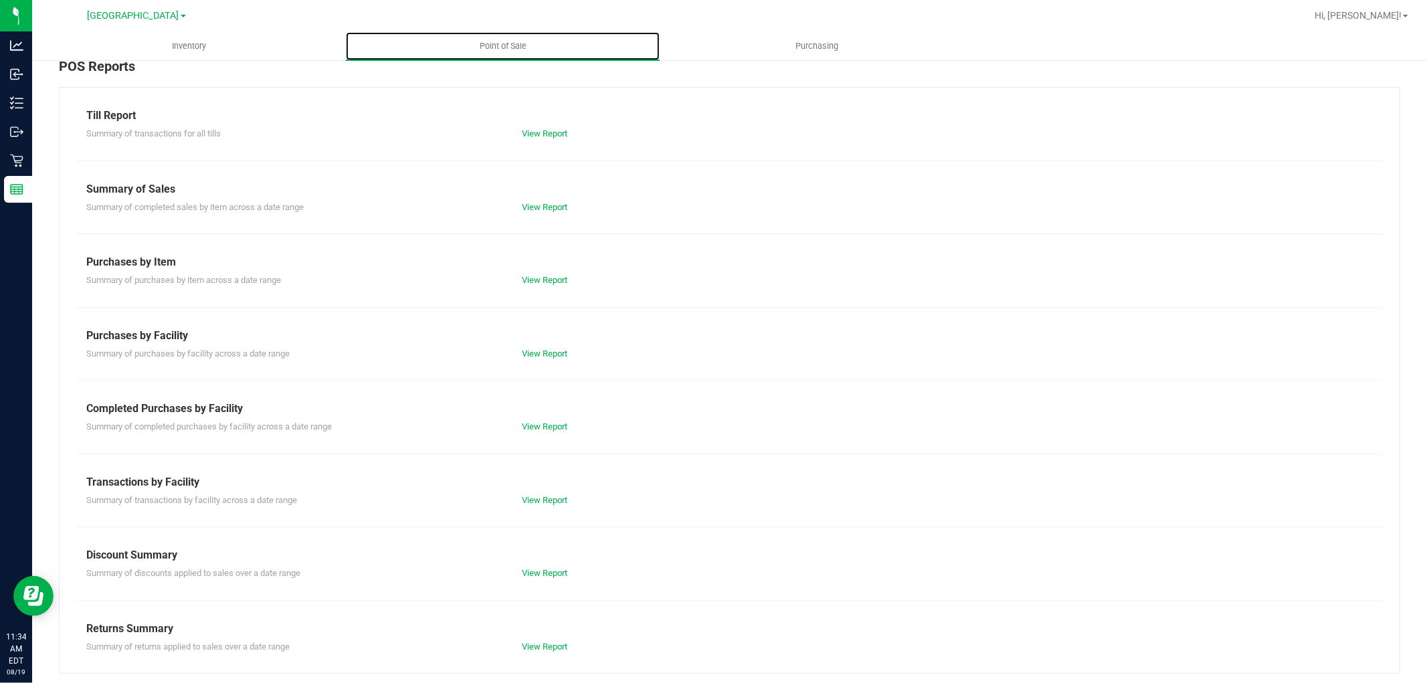
scroll to position [21, 0]
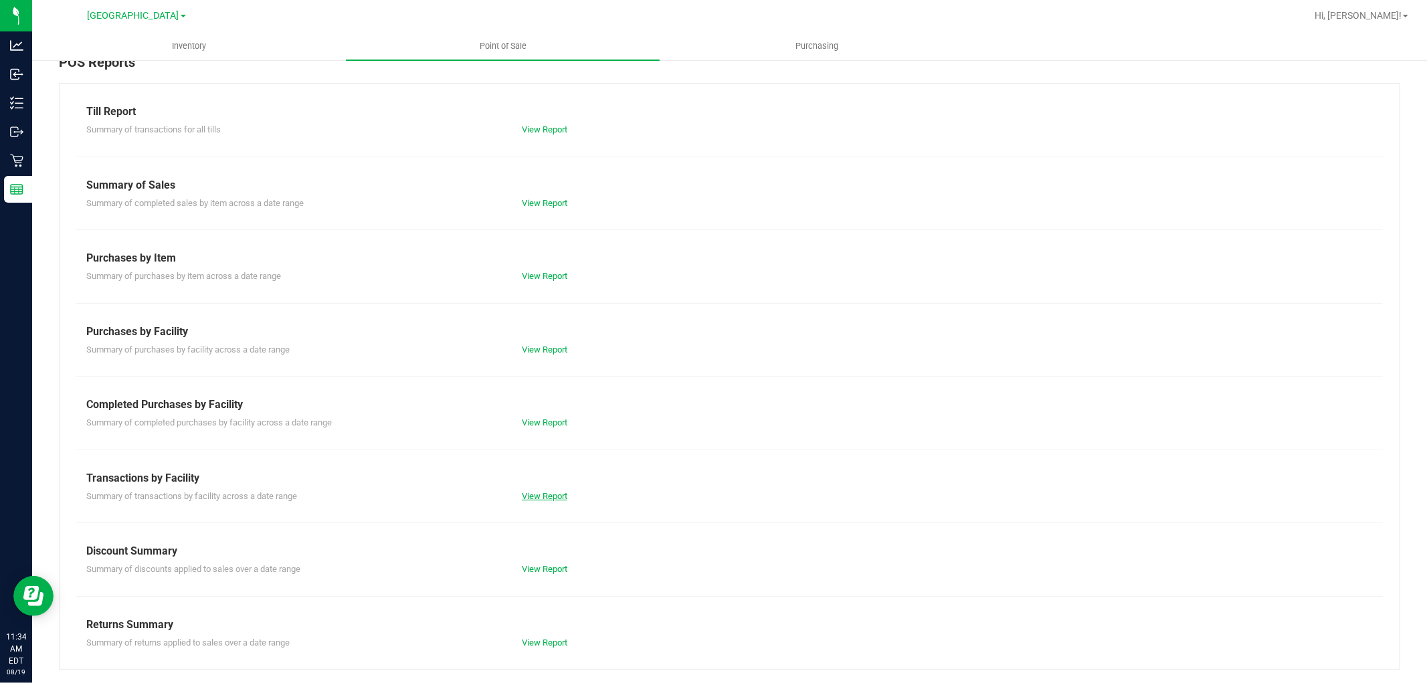
click at [531, 493] on link "View Report" at bounding box center [545, 496] width 46 height 10
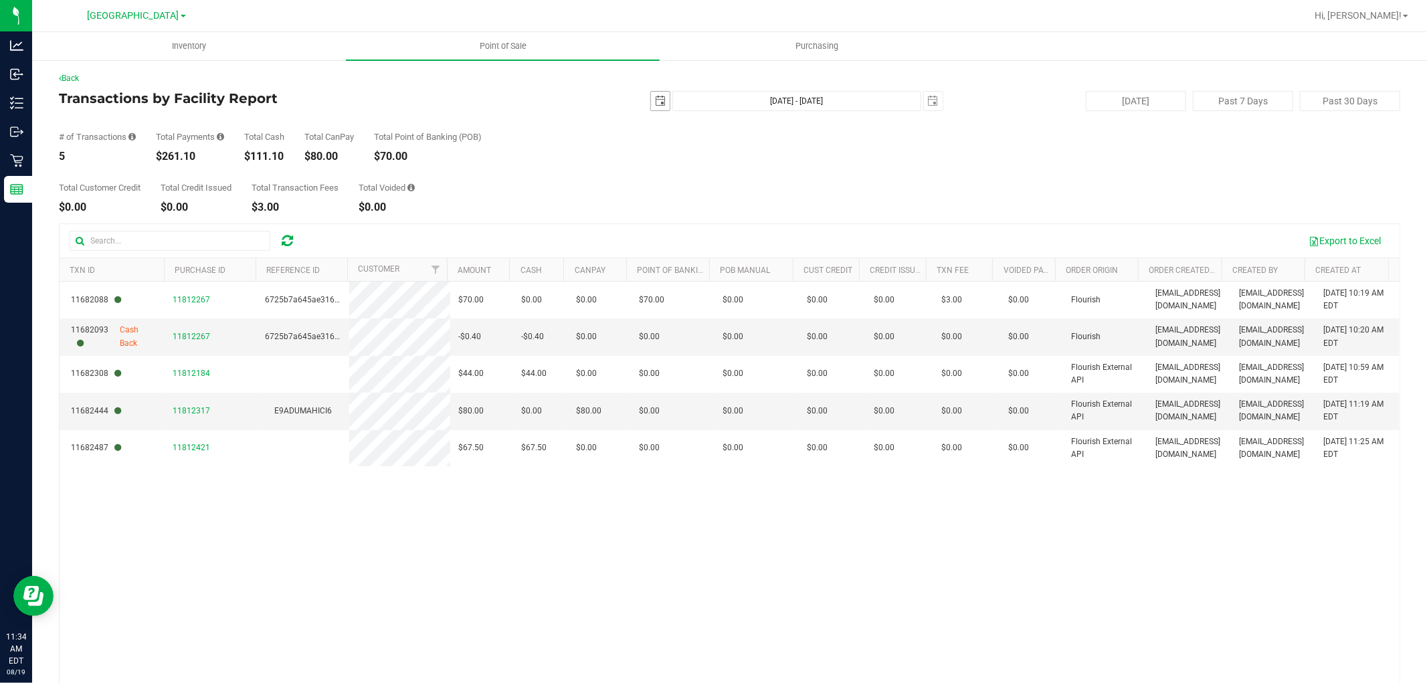
click at [655, 105] on span "select" at bounding box center [660, 101] width 11 height 11
click at [775, 214] on link "16" at bounding box center [772, 216] width 19 height 21
type input "2025-08-16"
click at [928, 103] on span "select" at bounding box center [933, 101] width 11 height 11
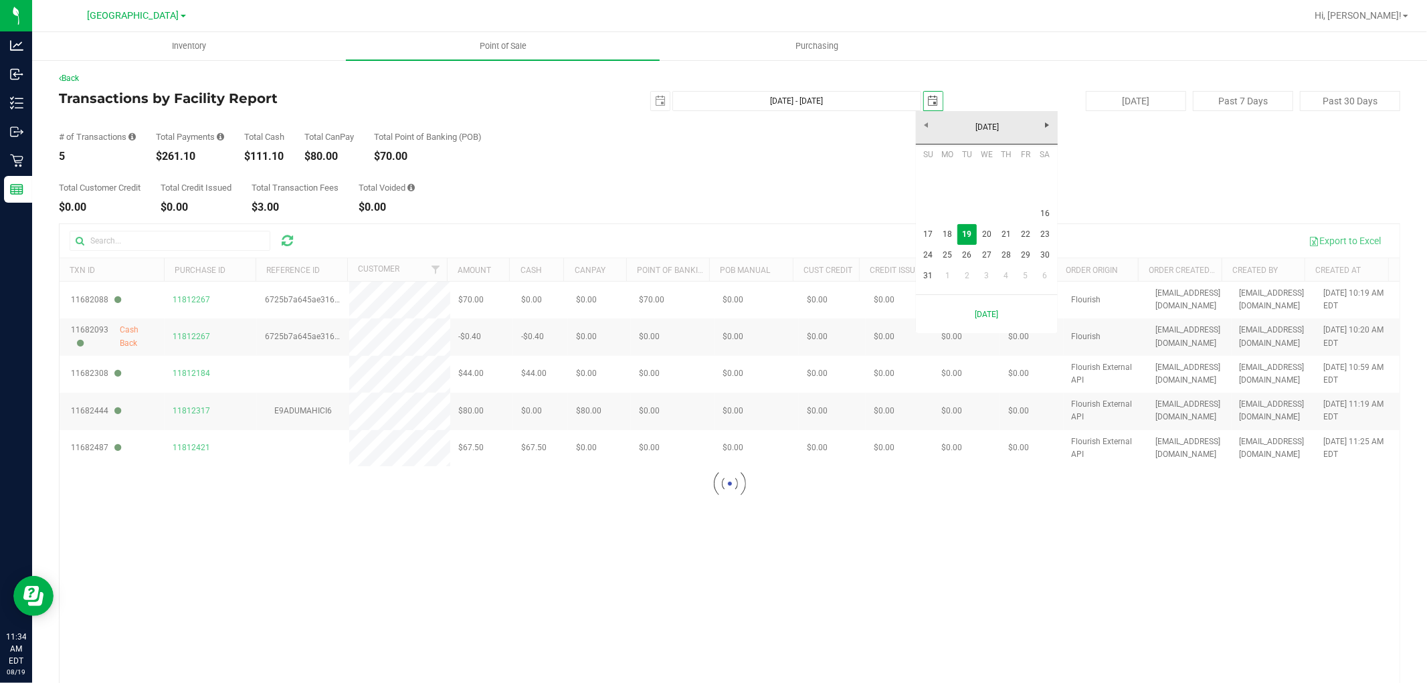
scroll to position [0, 33]
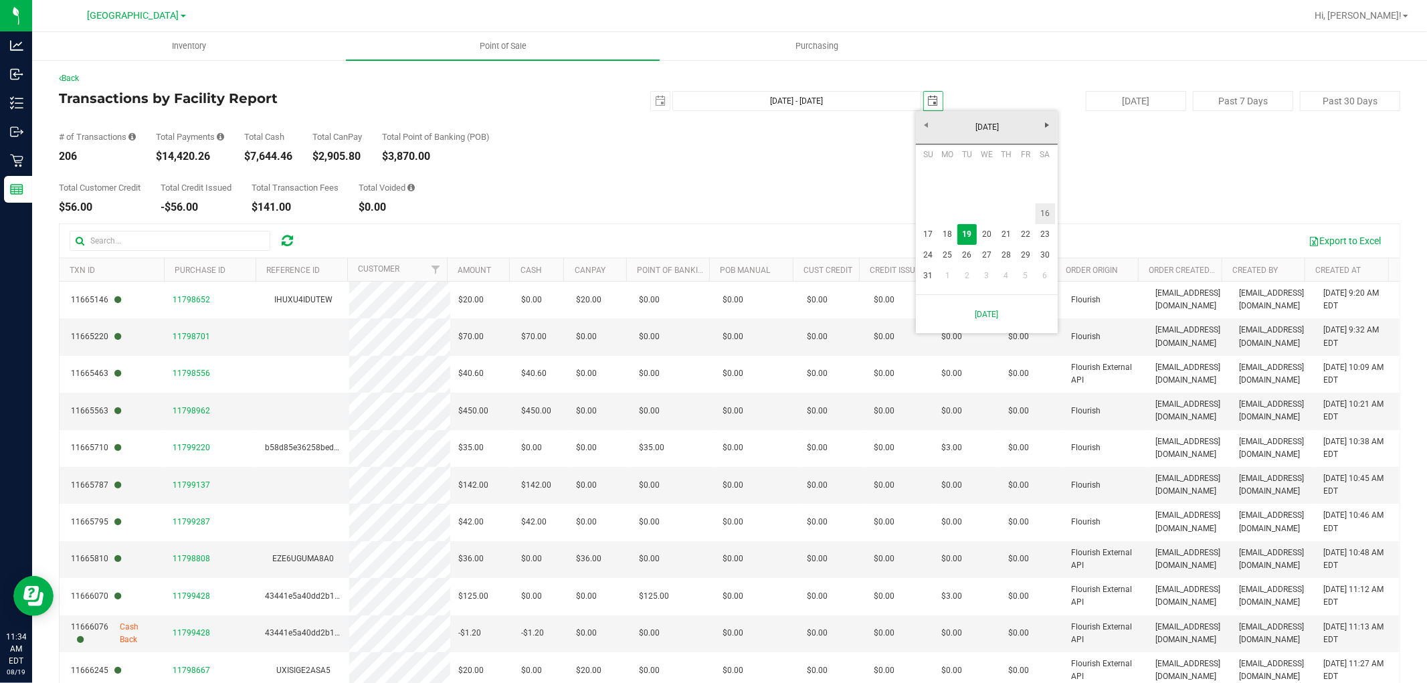
click at [1053, 209] on link "16" at bounding box center [1045, 213] width 19 height 21
type input "Aug 16, 2025 - Aug 16, 2025"
type input "2025-08-16"
